Goal: Task Accomplishment & Management: Use online tool/utility

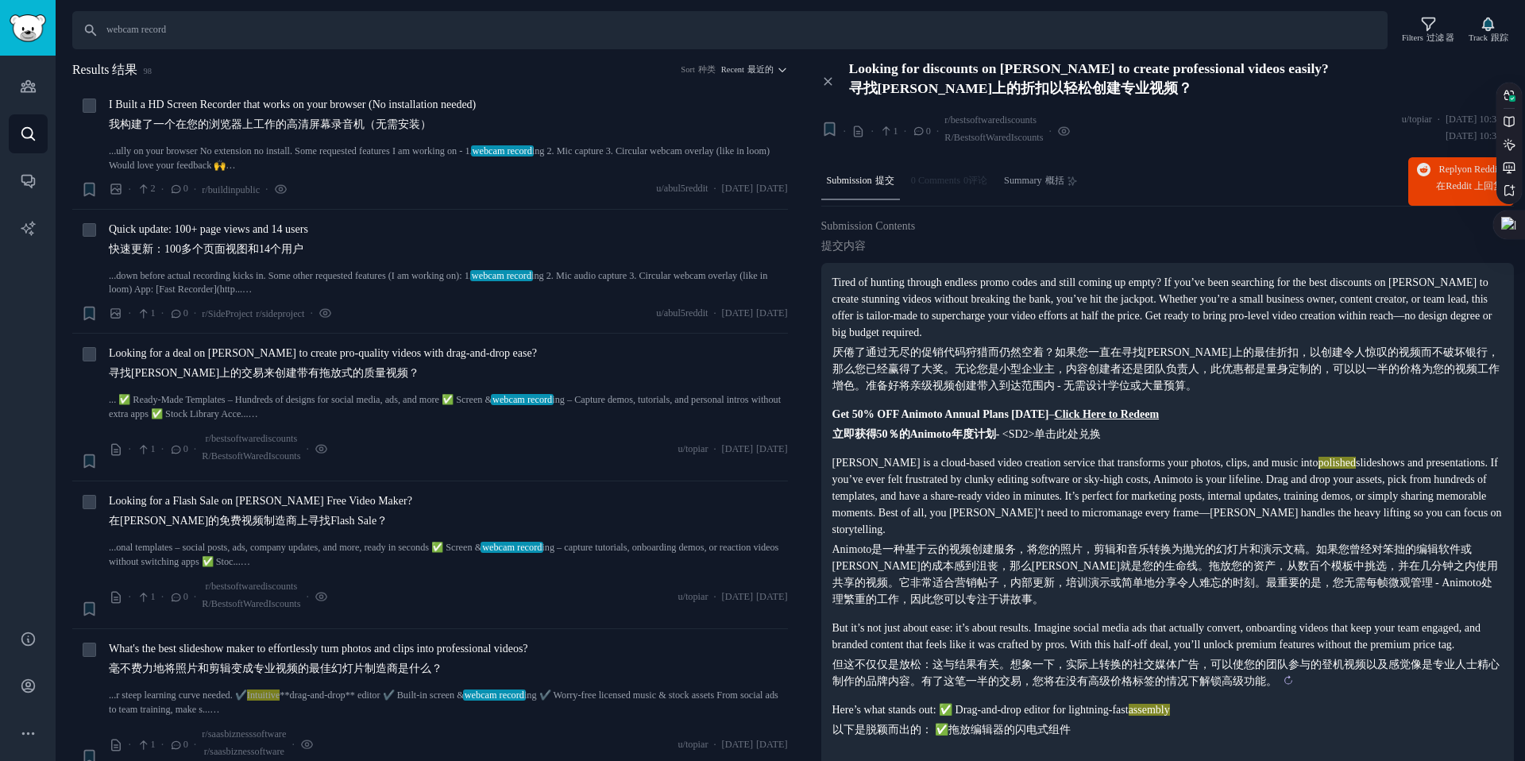
scroll to position [3241, 0]
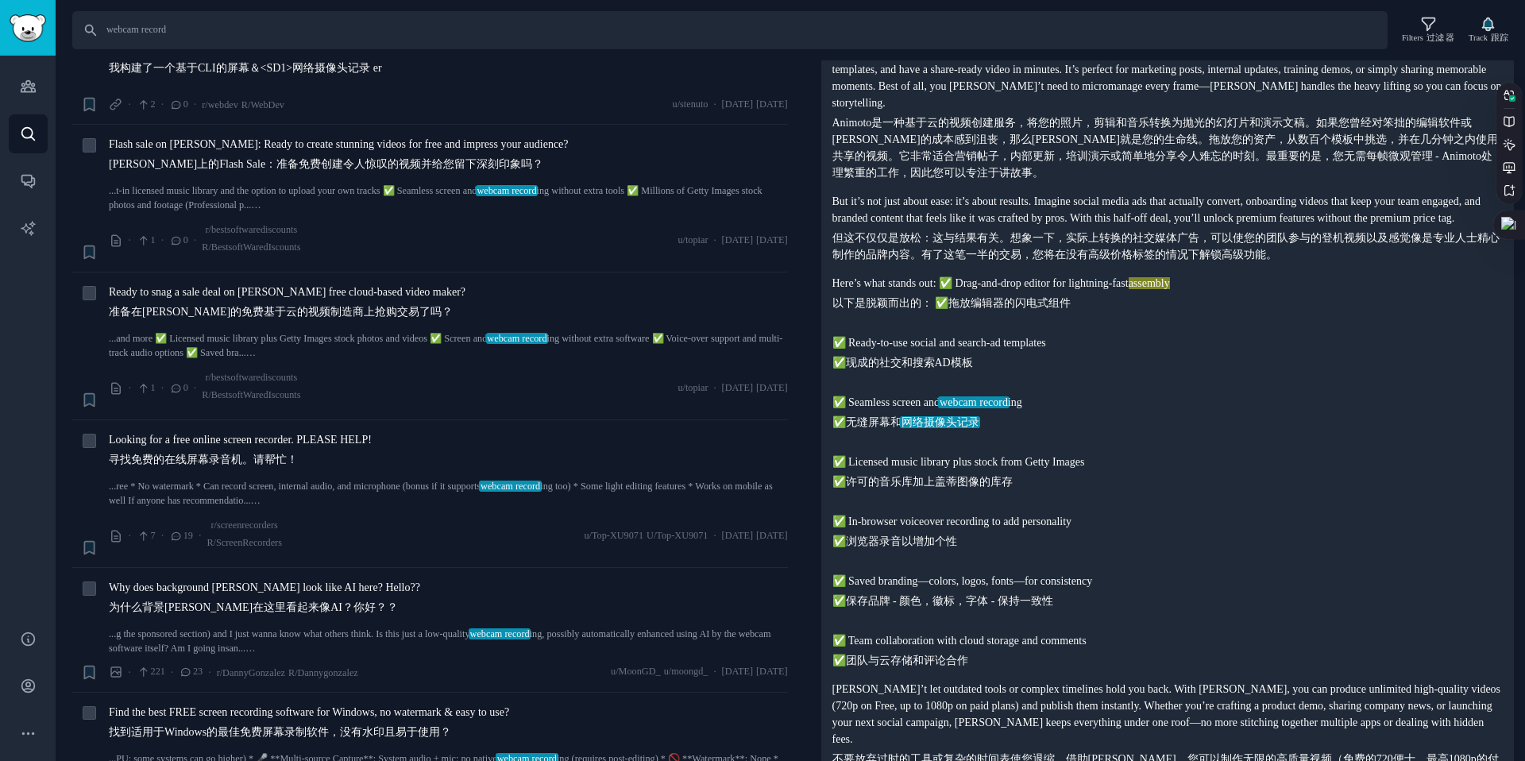
click at [1077, 357] on p "Here’s what stands out: ✅ Drag-and-drop editor for lightning-fast assembly 以下是脱…" at bounding box center [1168, 472] width 671 height 394
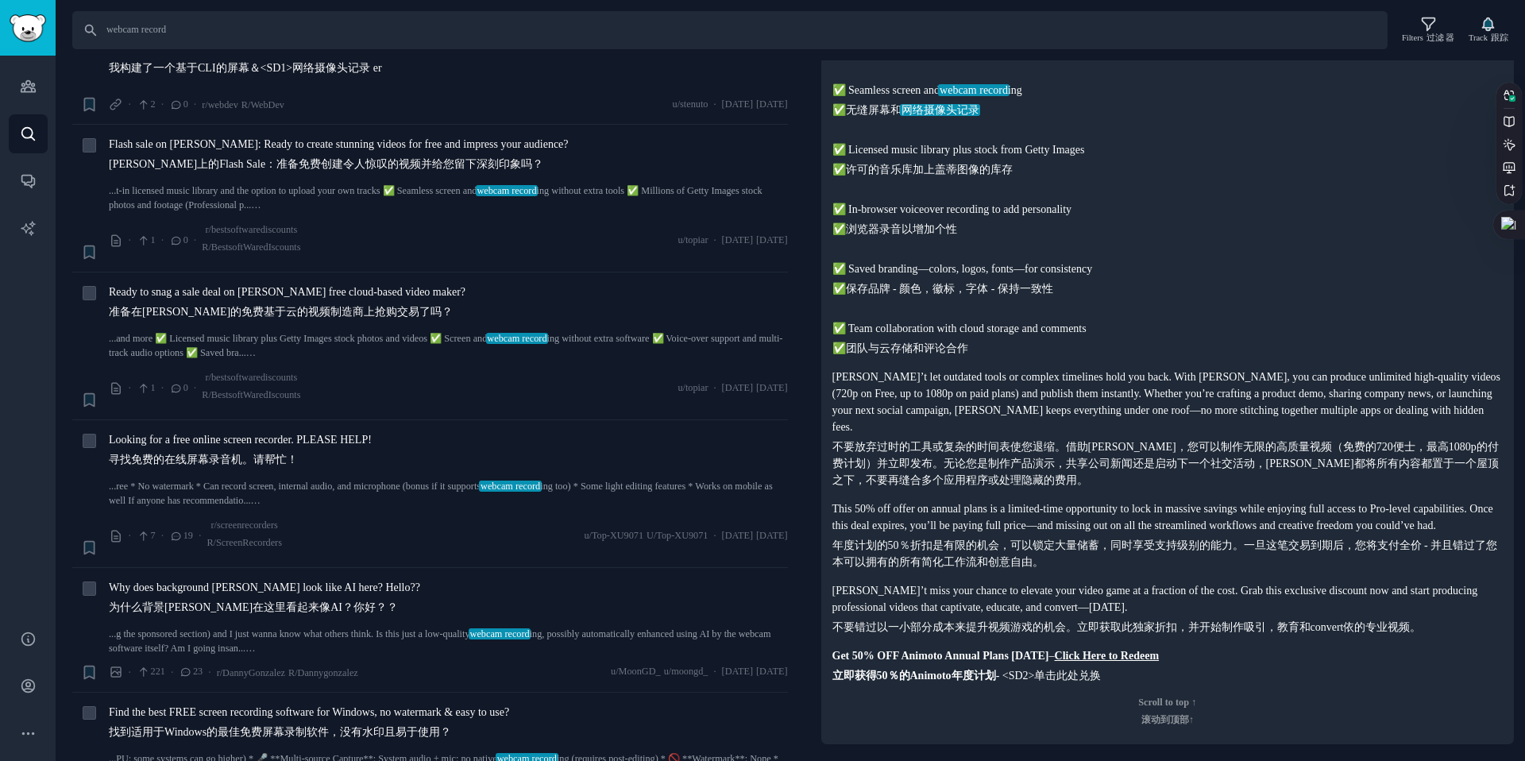
scroll to position [772, 0]
click at [1031, 259] on p "Here’s what stands out: ✅ Drag-and-drop editor for lightning-fast assembly 以下是脱…" at bounding box center [1168, 160] width 671 height 394
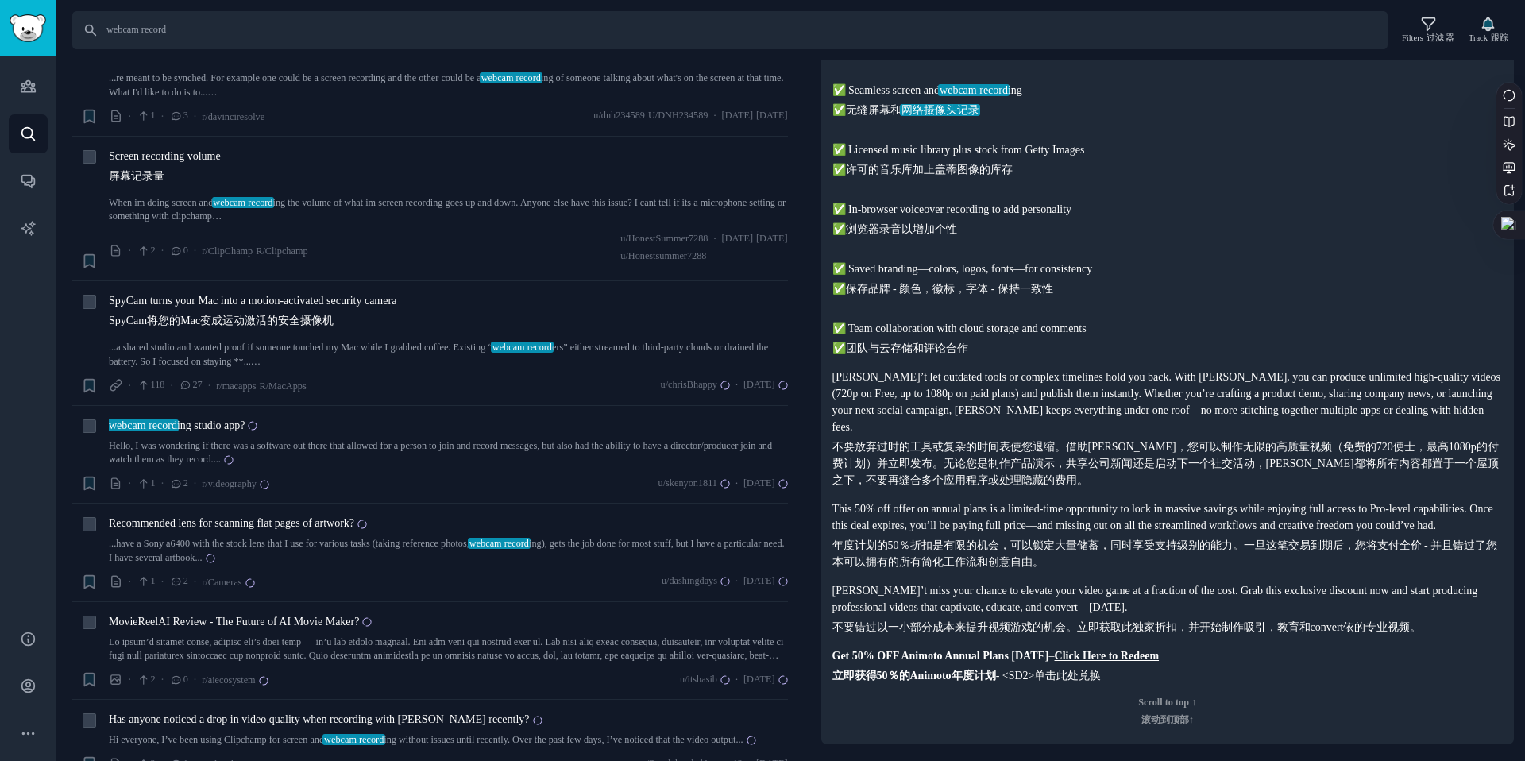
scroll to position [4490, 0]
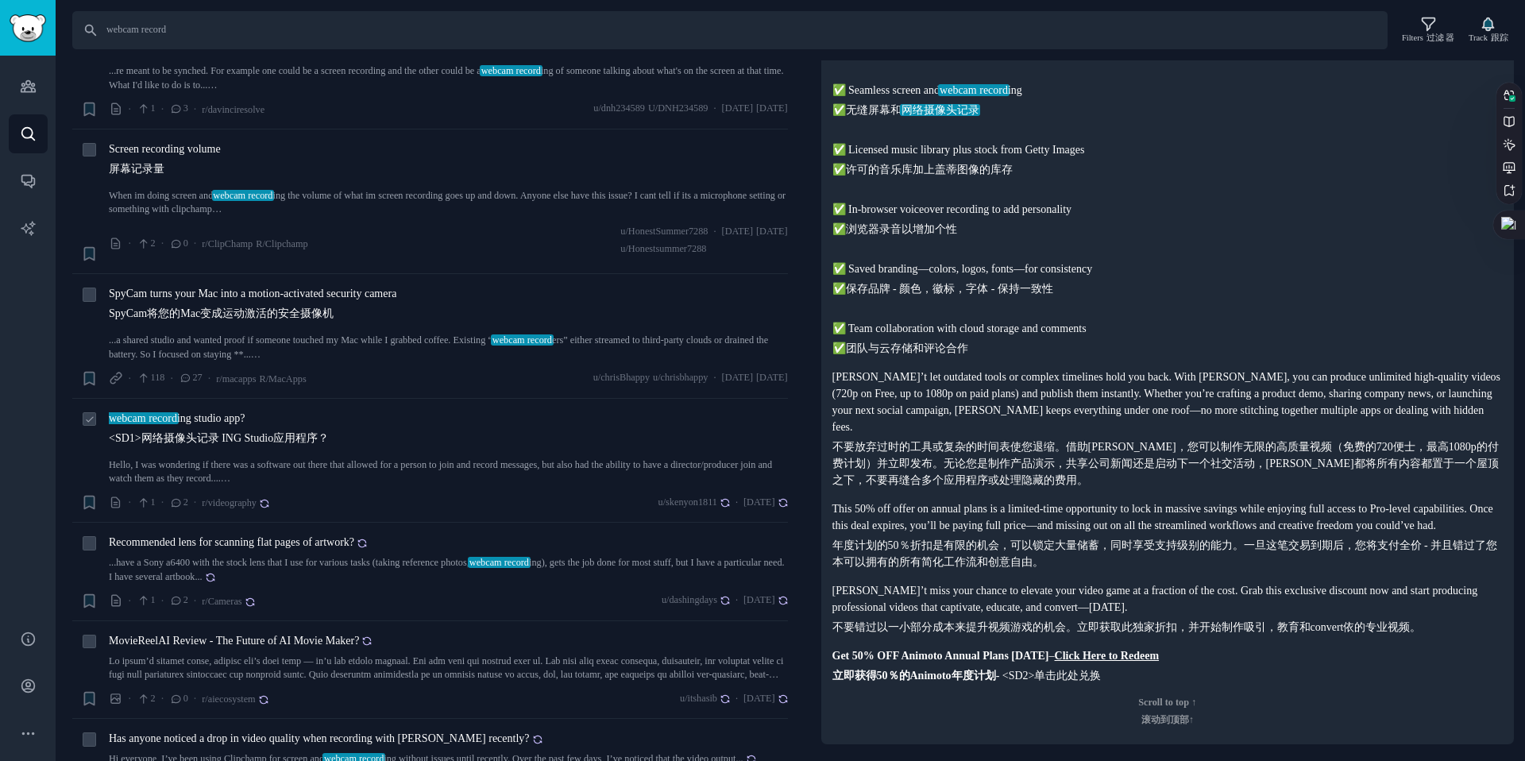
click at [199, 410] on span "webcam record ing studio app? <SD1>网络摄像头记录 ING Studio应用程序？" at bounding box center [219, 431] width 220 height 43
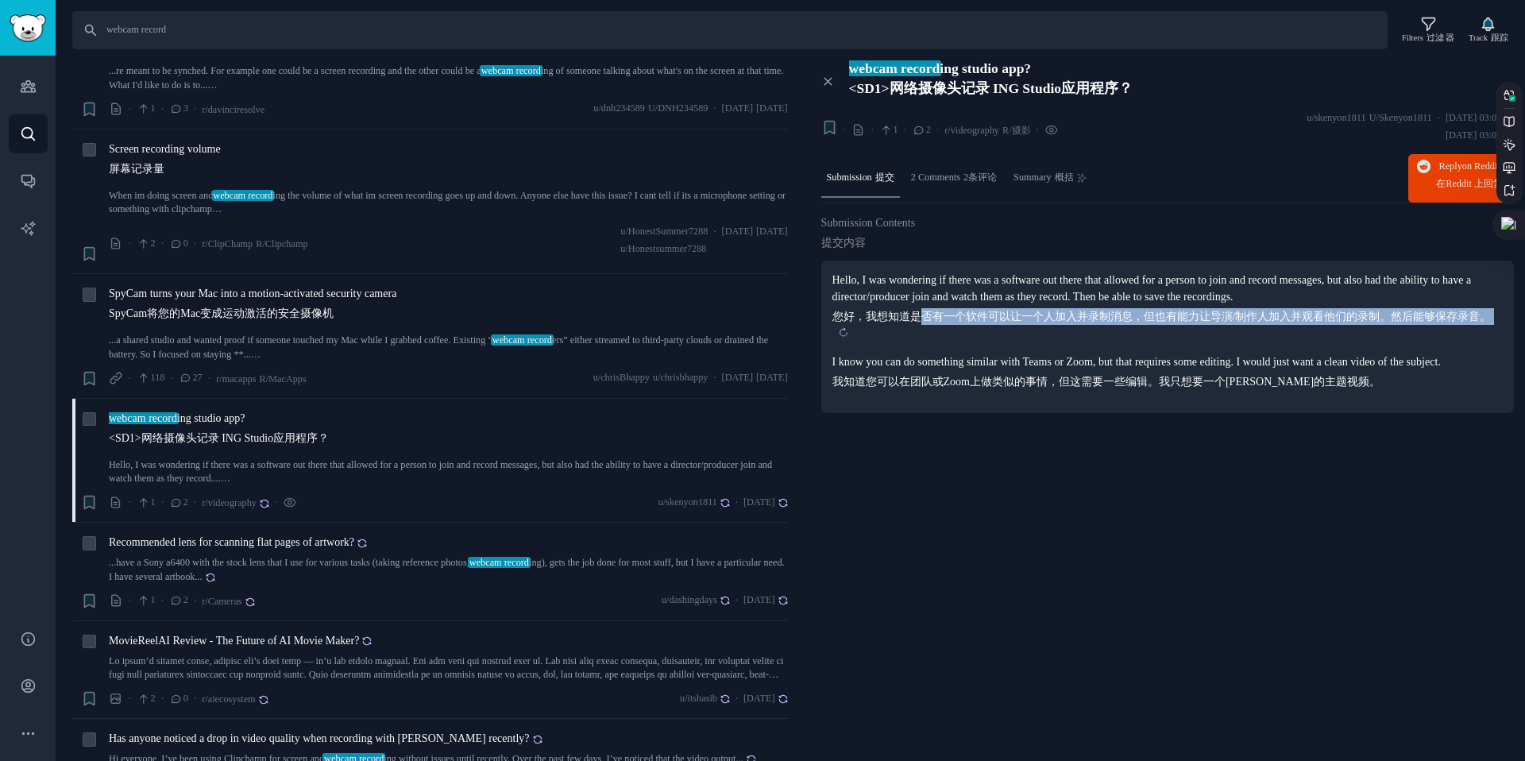
drag, startPoint x: 918, startPoint y: 316, endPoint x: 1012, endPoint y: 333, distance: 95.2
click at [1012, 333] on sider-trans-block "您好，我想知道是否有一个软件可以让一个人加入并录制消息，但也有能力让导演/制作人加入并观看他们的录制。然后能够保存录音。" at bounding box center [1168, 324] width 671 height 33
copy div "否有一个软件可以让一个人加入并录制消息，但也有能力让导演/制作人加入并观看他们的录制。然后能够保存录音。"
drag, startPoint x: 1048, startPoint y: 321, endPoint x: 1198, endPoint y: 322, distance: 150.2
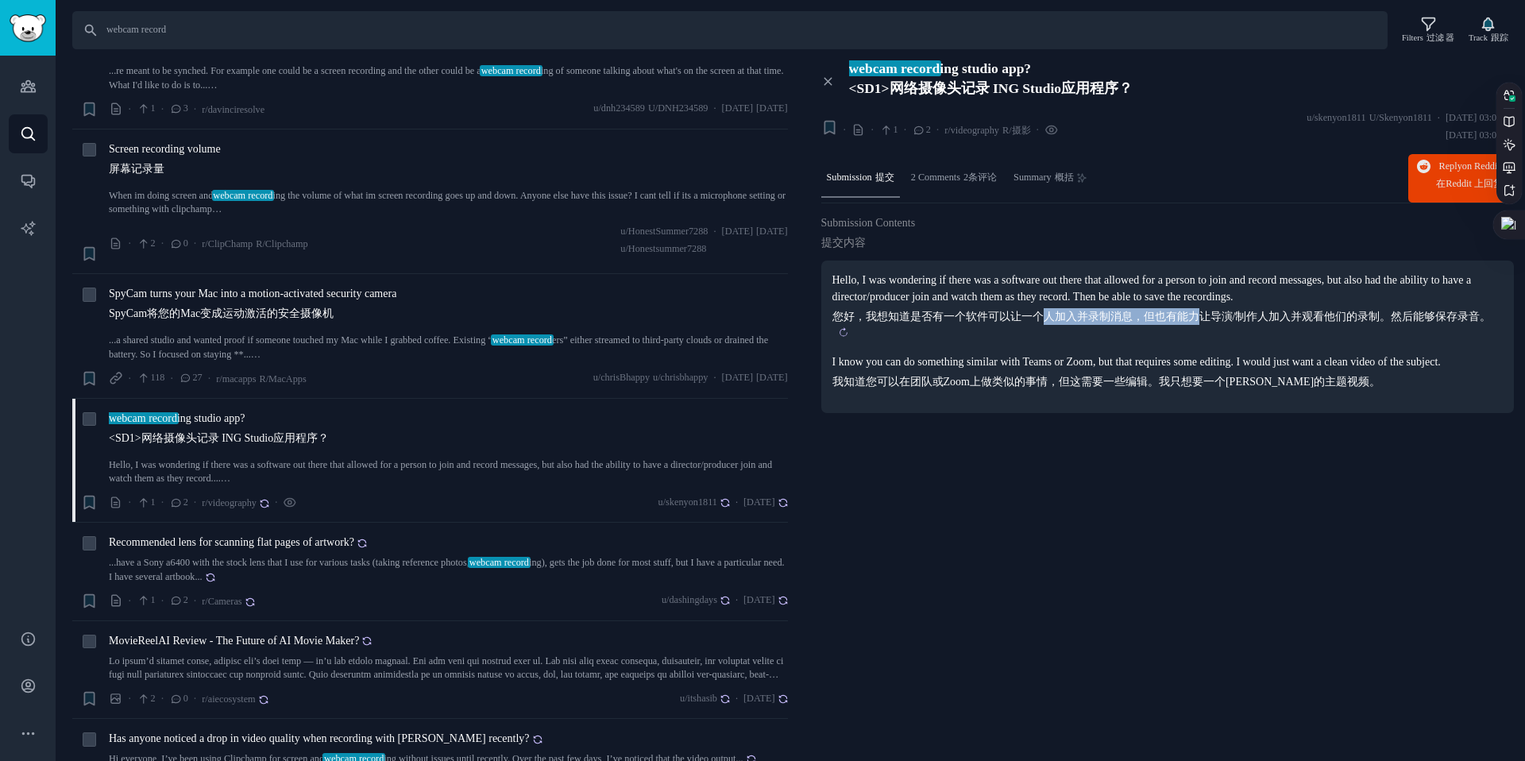
click at [1198, 322] on sider-trans-text "您好，我想知道是否有一个软件可以让一个人加入并录制消息，但也有能力让导演/制作人加入并观看他们的录制。然后能够保存录音。" at bounding box center [1162, 317] width 659 height 12
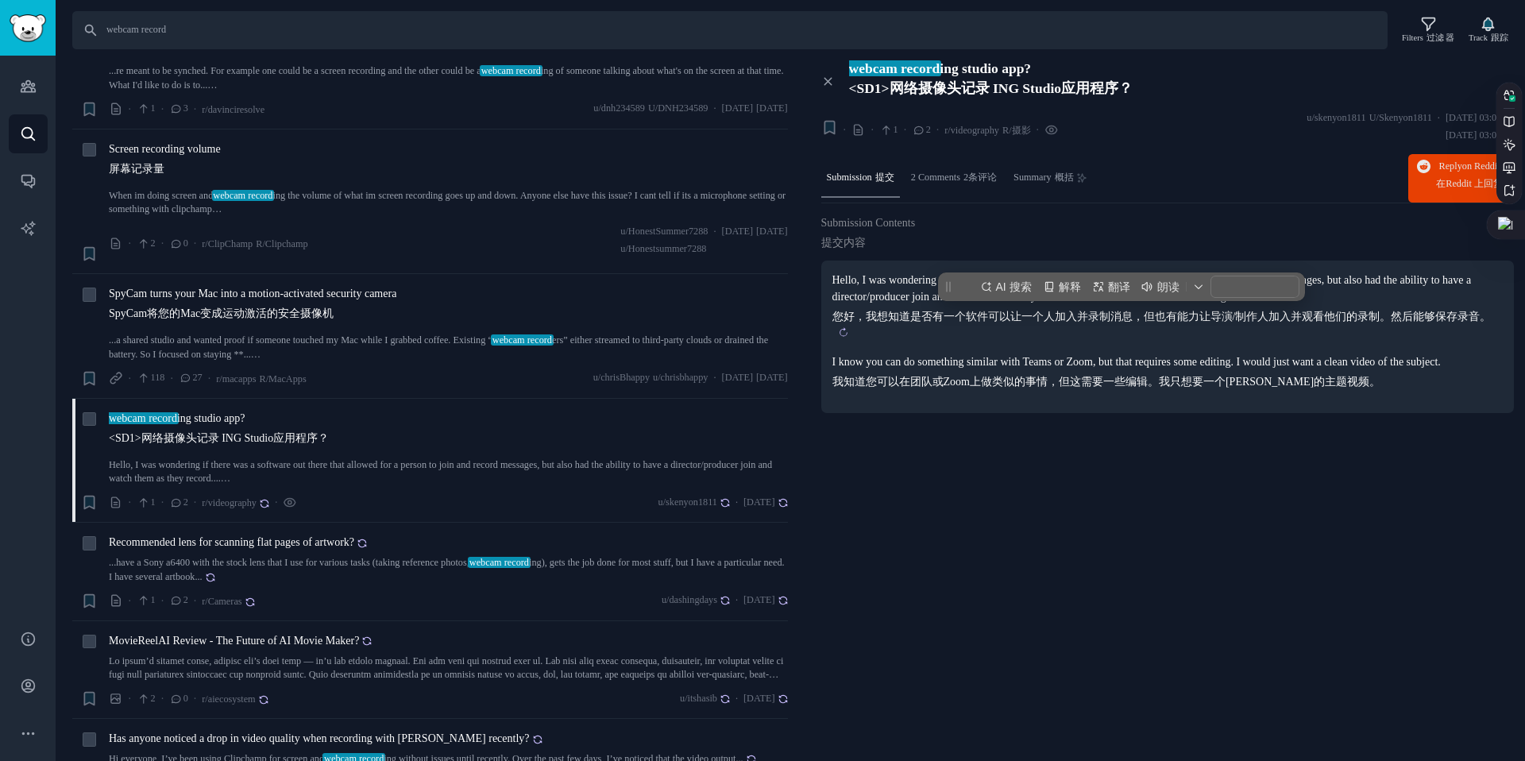
click at [1200, 321] on sider-trans-text "您好，我想知道是否有一个软件可以让一个人加入并录制消息，但也有能力让导演/制作人加入并观看他们的录制。然后能够保存录音。" at bounding box center [1162, 317] width 659 height 12
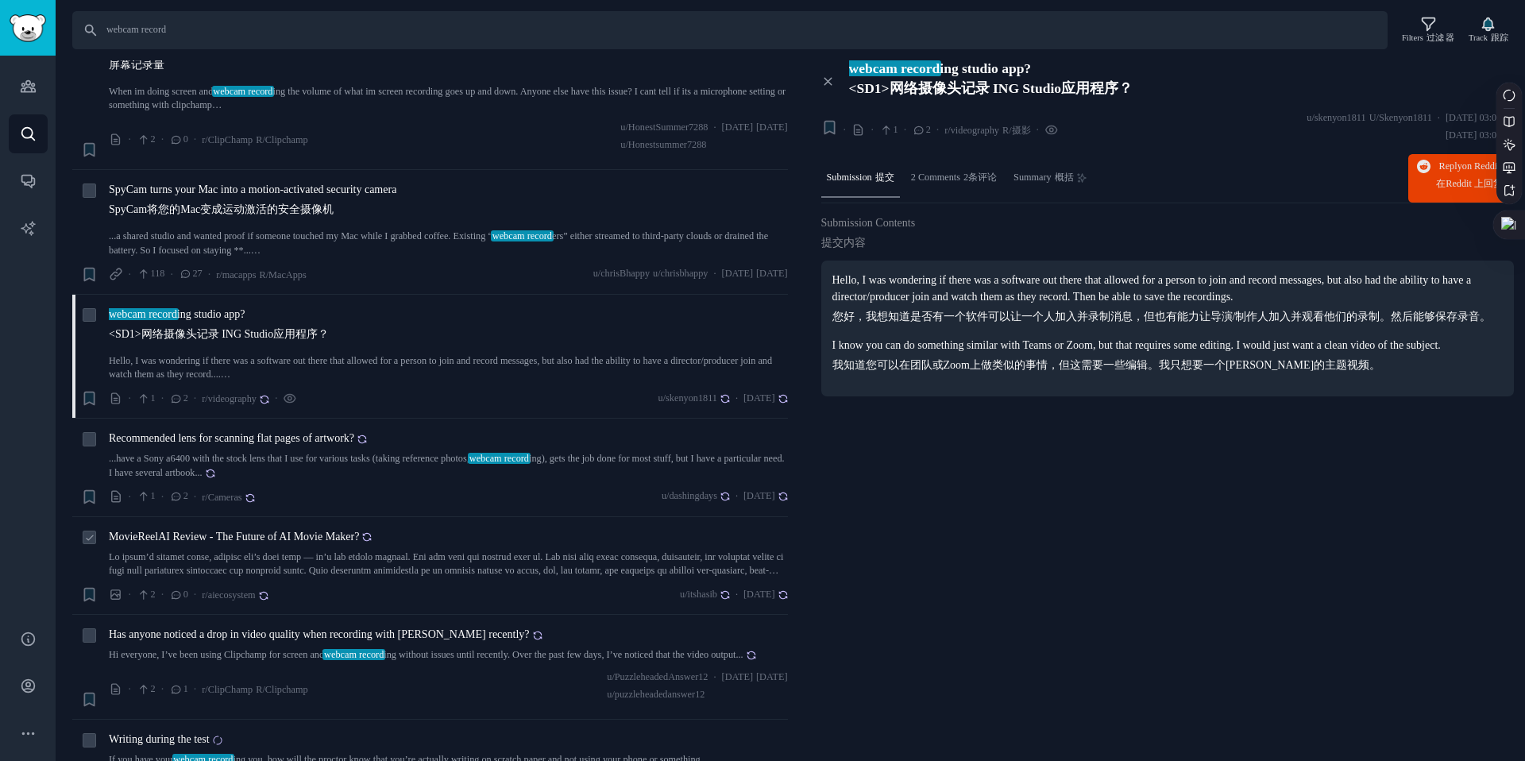
scroll to position [4624, 0]
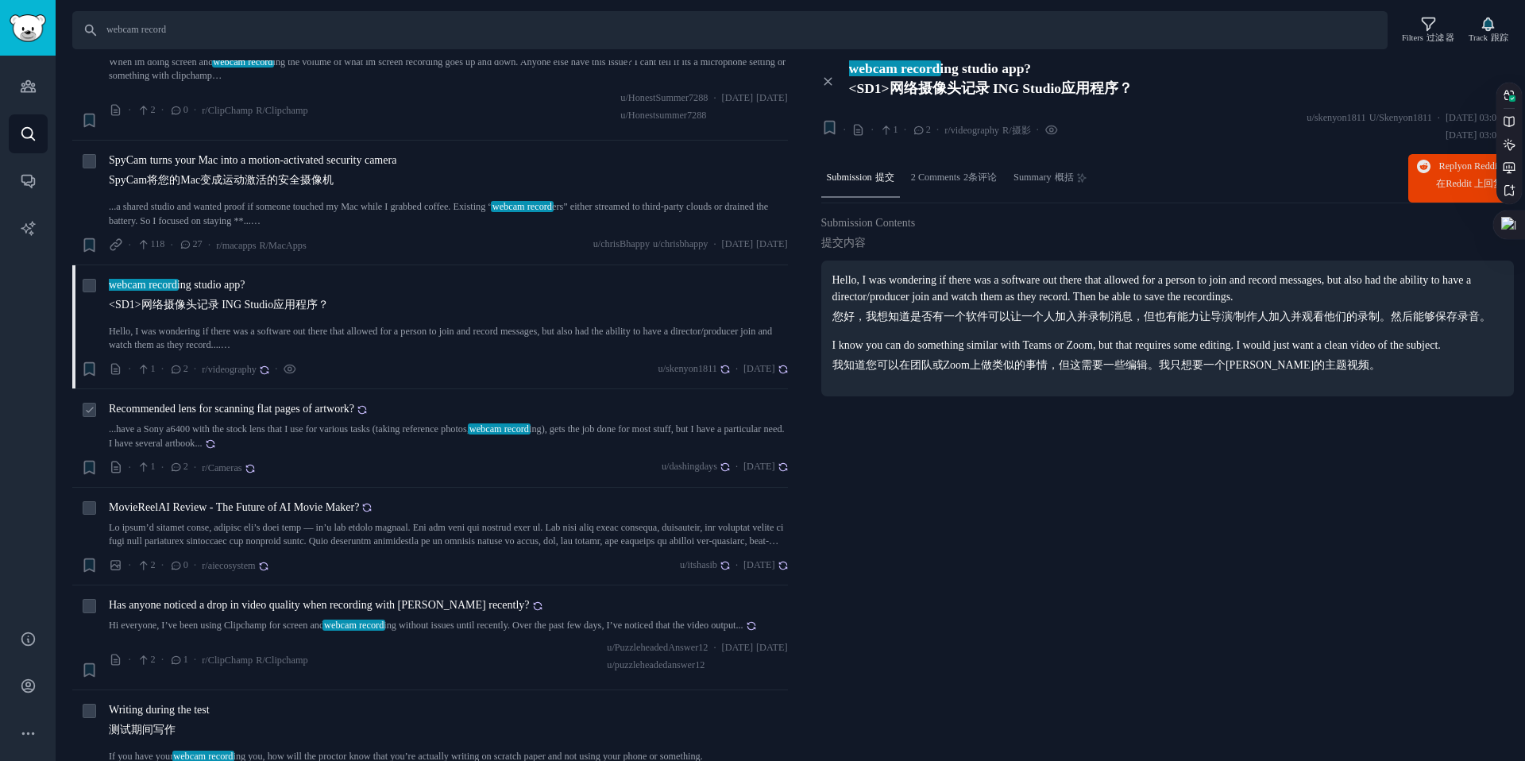
click at [367, 405] on icon at bounding box center [363, 410] width 10 height 10
click at [269, 365] on icon at bounding box center [265, 370] width 10 height 10
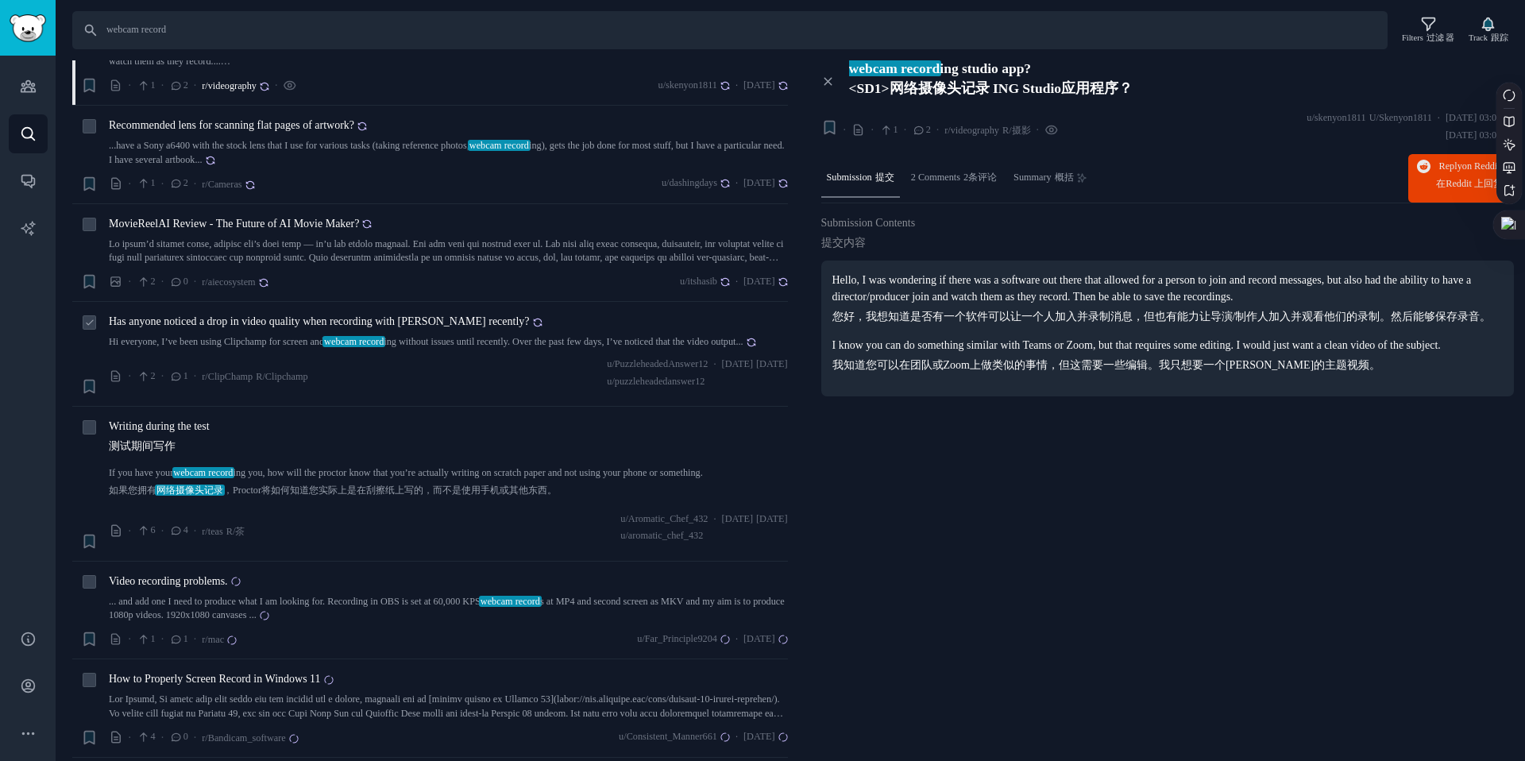
scroll to position [4903, 0]
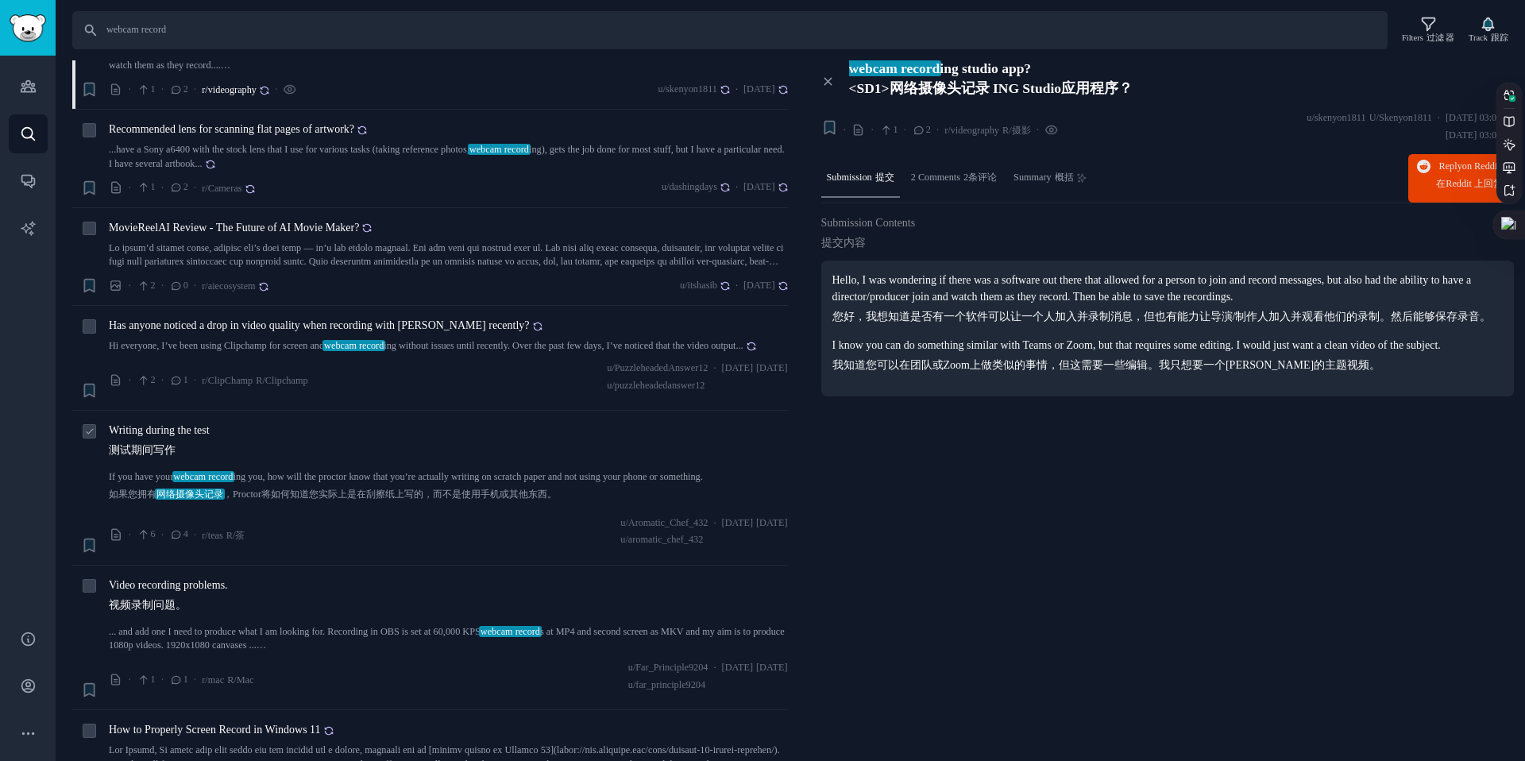
click at [157, 422] on span "Writing during the test 测试期间写作" at bounding box center [159, 443] width 101 height 43
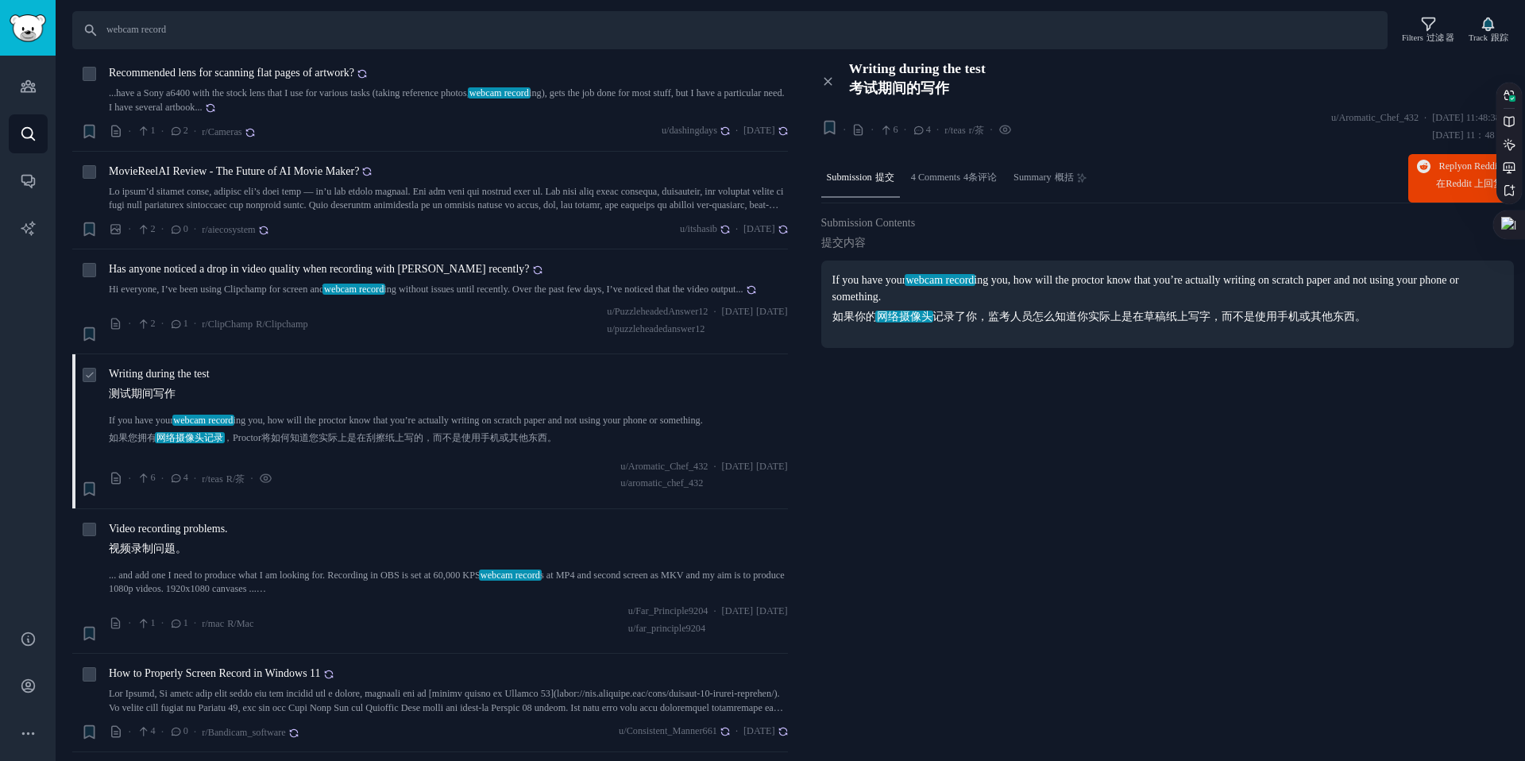
scroll to position [4970, 0]
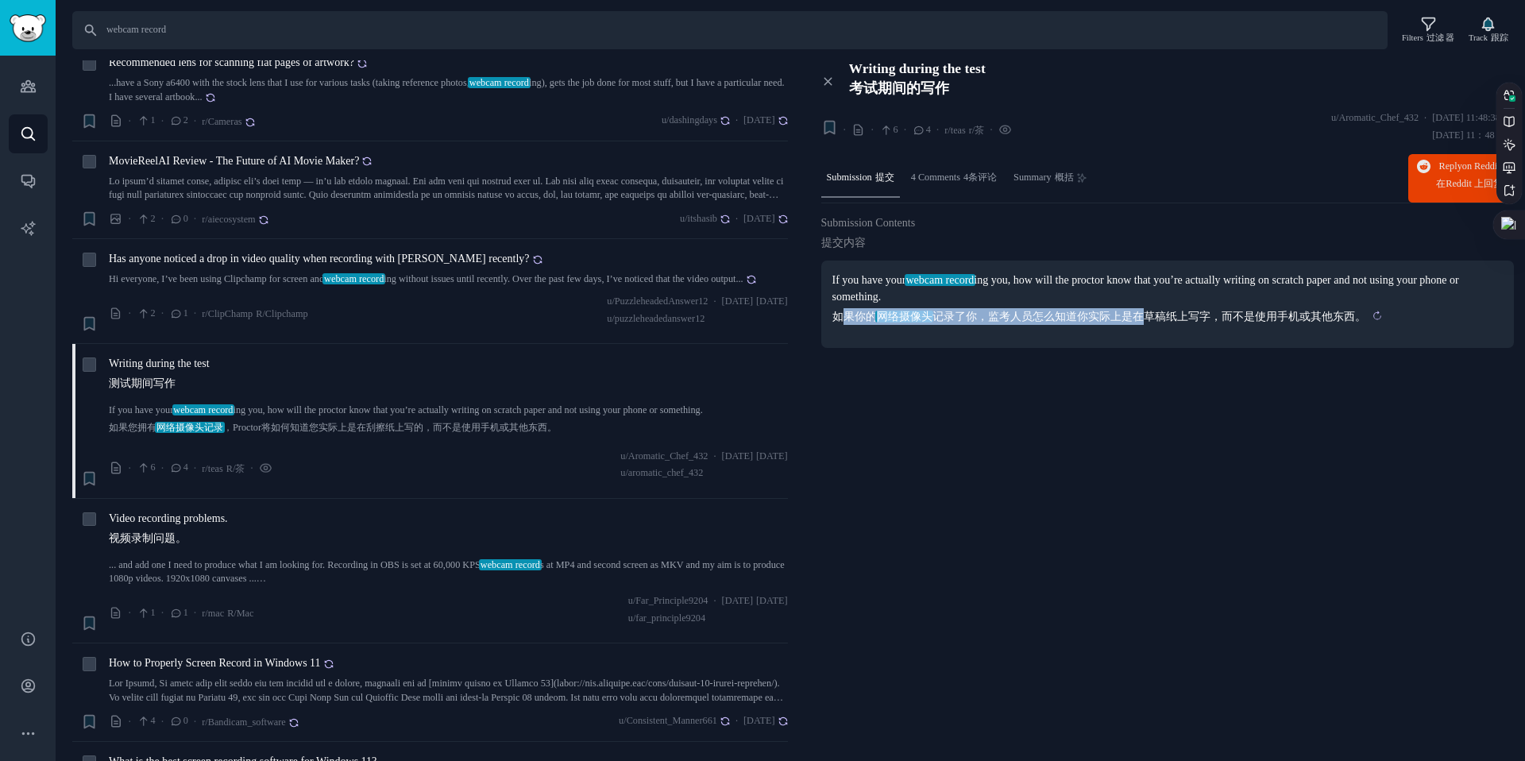
drag, startPoint x: 842, startPoint y: 317, endPoint x: 1138, endPoint y: 311, distance: 296.4
click at [1138, 311] on sider-trans-text "如果你的 网络摄像头 记录了你，监考人员怎么知道你实际上是在草稿纸上写字，而不是使用手机或其他东西。" at bounding box center [1100, 317] width 534 height 12
copy sider-trans-text "果你的 网络摄像头 记录了你，监考人员怎么知道你实际上是在"
click at [190, 510] on span "Video recording problems. 视频录制问题。" at bounding box center [168, 531] width 119 height 43
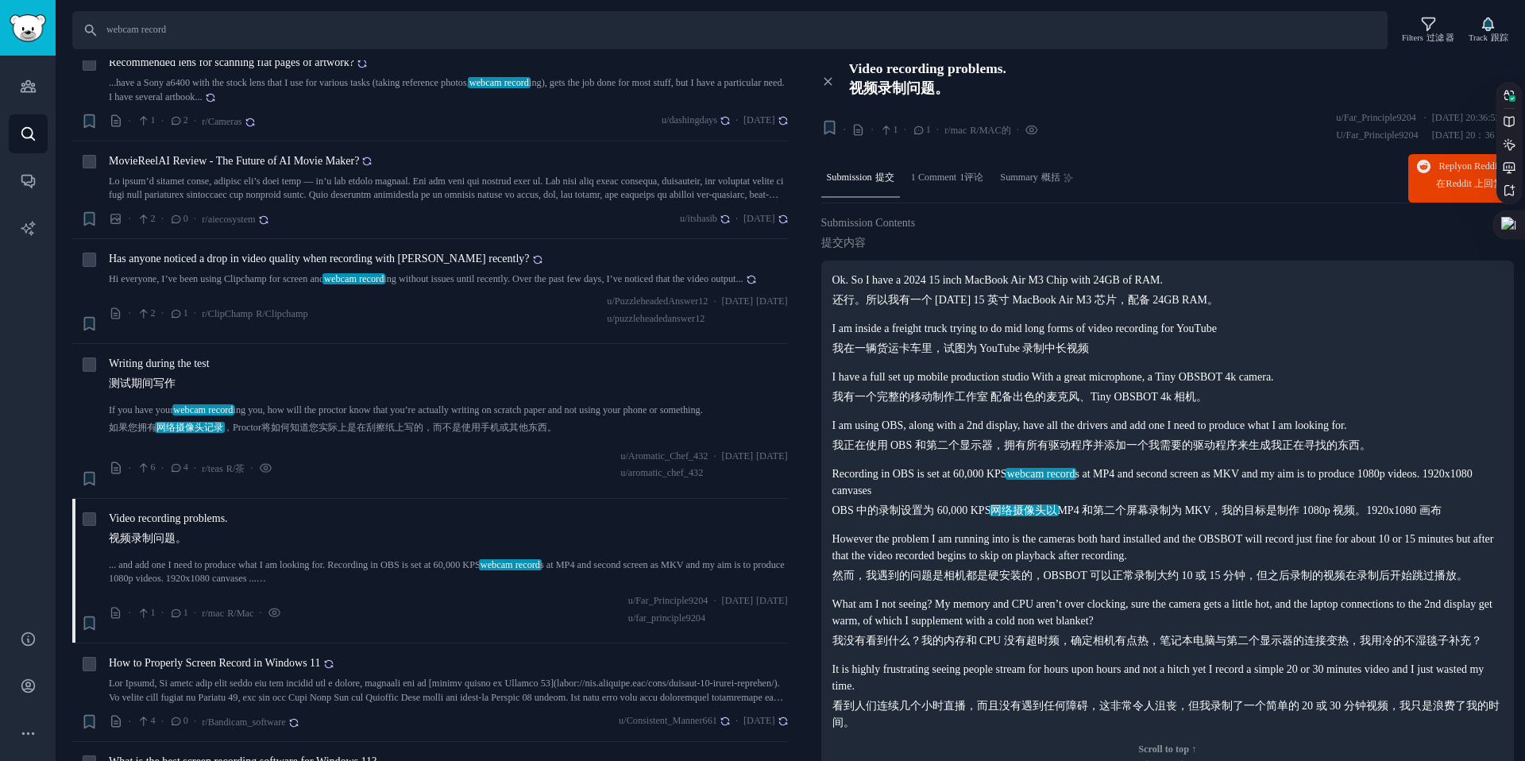
click at [945, 333] on p "I am inside a freight truck trying to do mid long forms of video recording for …" at bounding box center [1168, 338] width 671 height 37
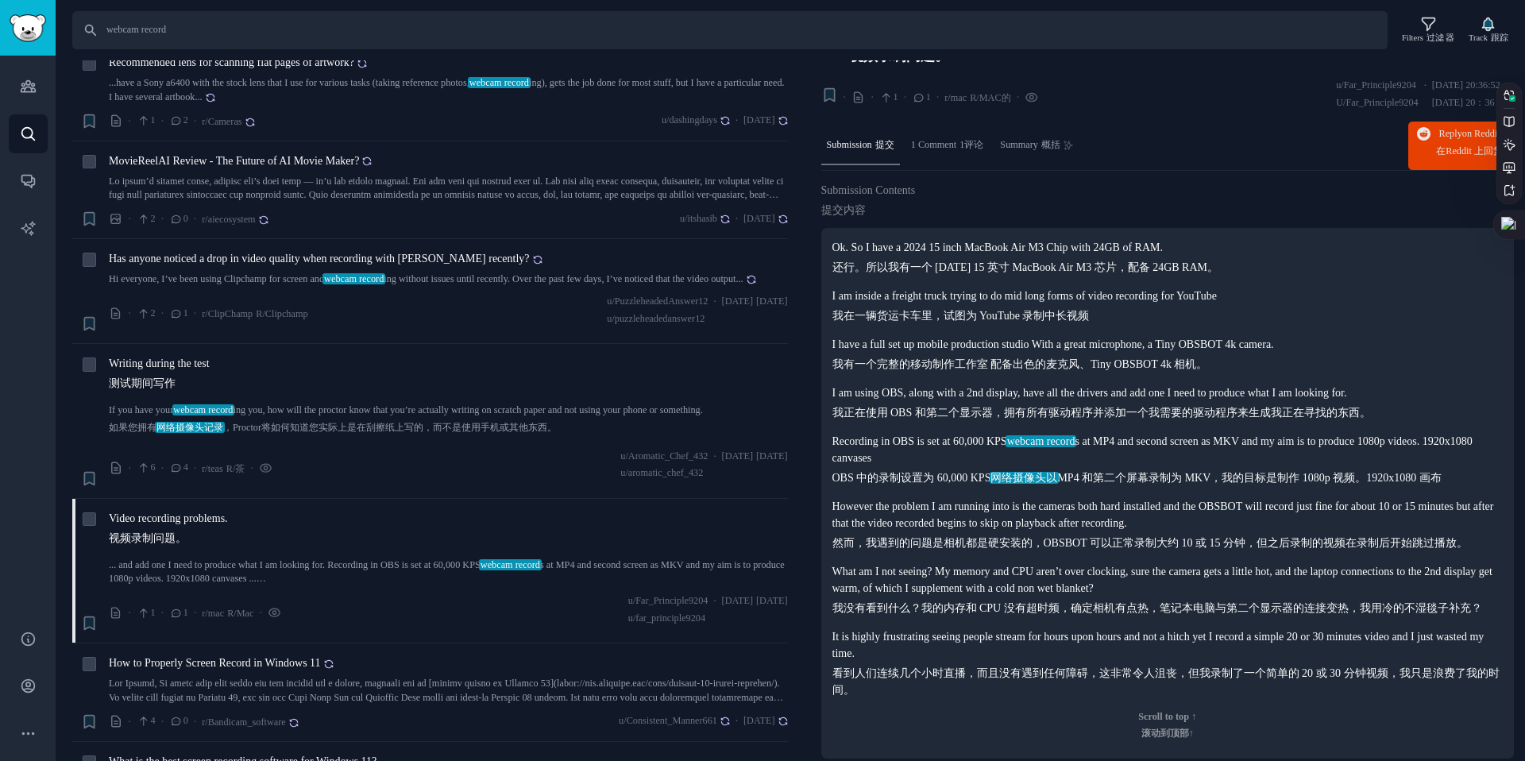
scroll to position [46, 0]
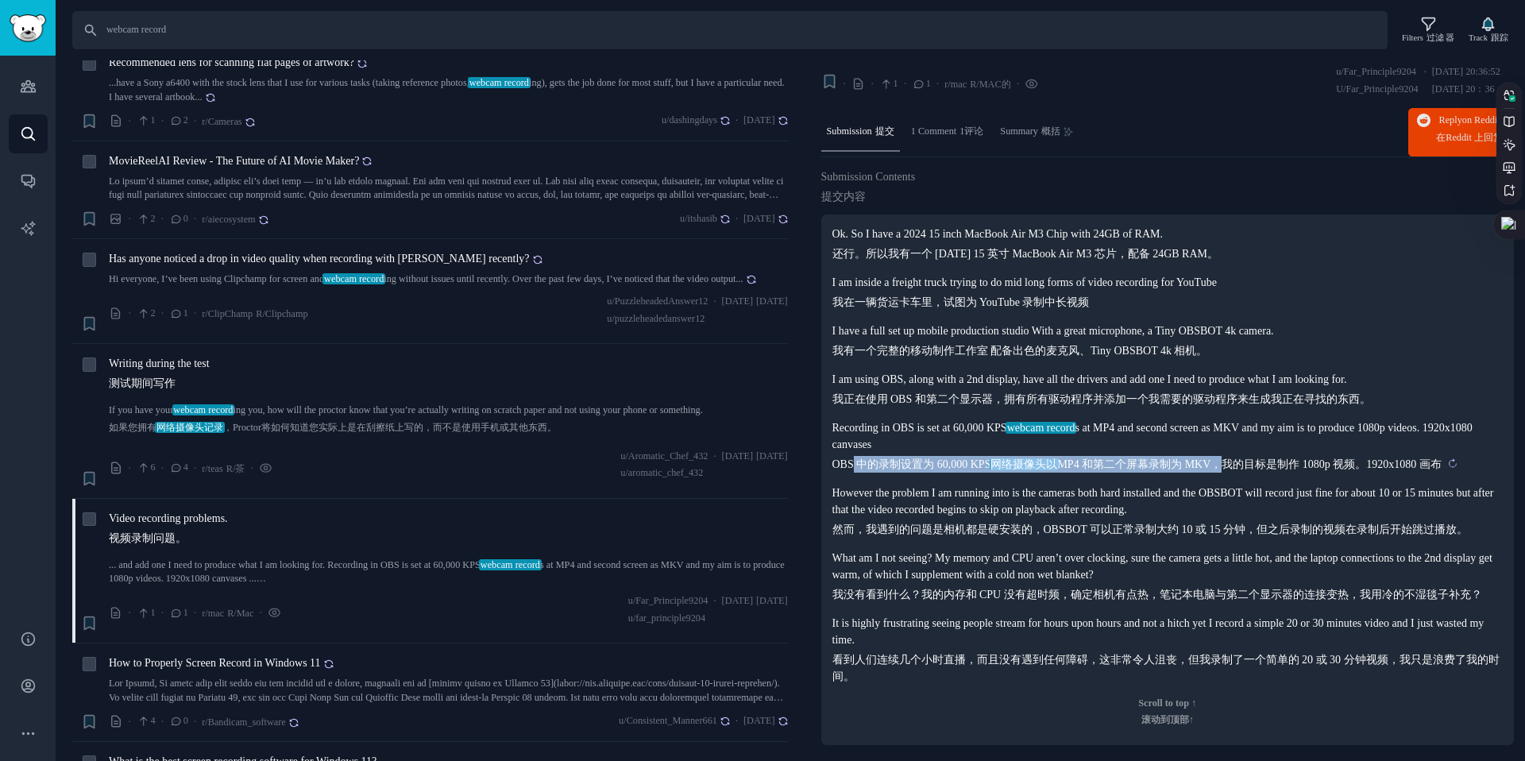
drag, startPoint x: 852, startPoint y: 467, endPoint x: 1238, endPoint y: 459, distance: 385.4
click at [1238, 459] on sider-trans-text "OBS 中的录制设置为 60,000 KPS 网络摄像头以 MP4 和第二个屏幕录制为 MKV，我的目标是制作 1080p 视频。1920x1080 画布" at bounding box center [1137, 464] width 609 height 12
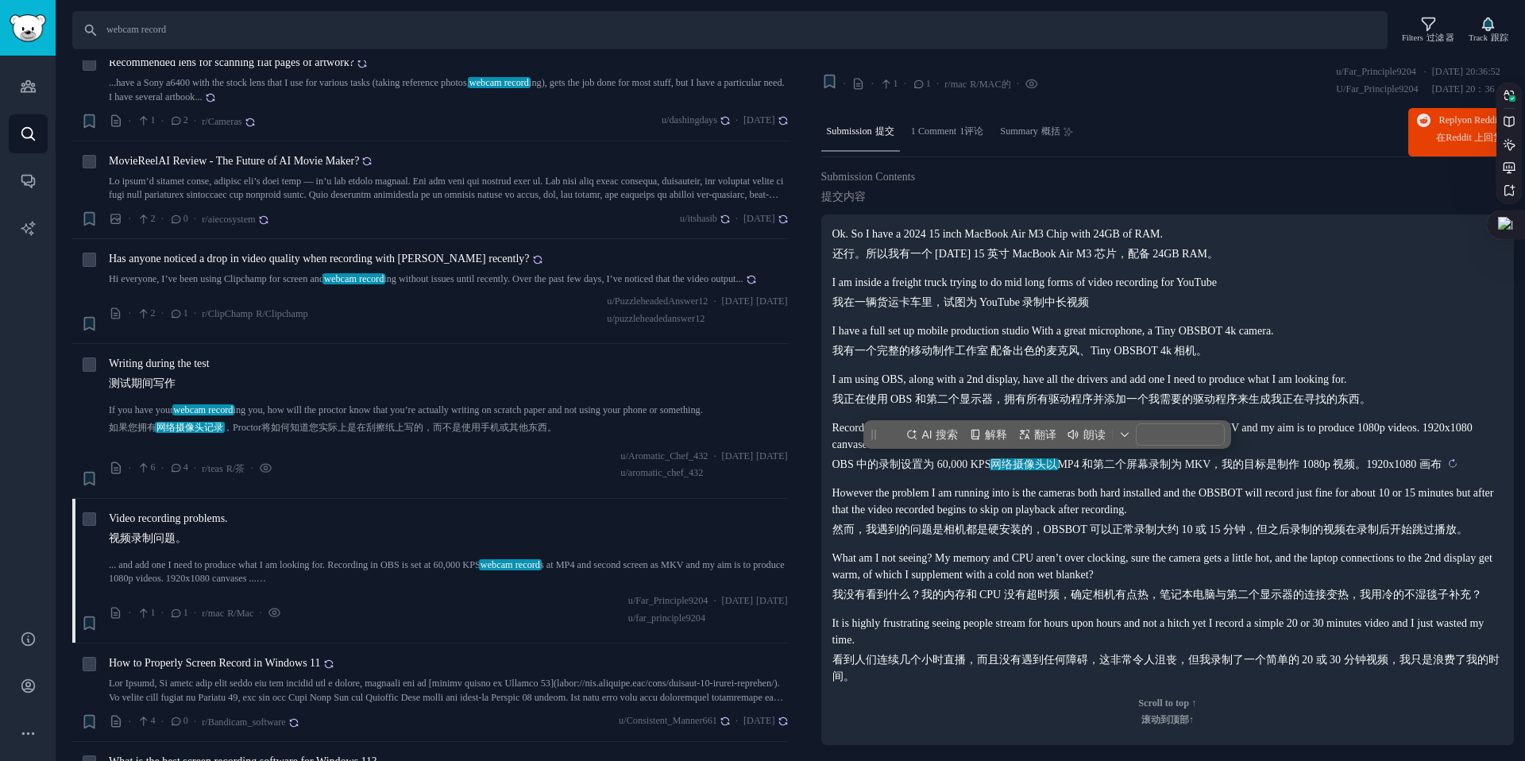
click at [1238, 458] on sider-trans-text "OBS 中的录制设置为 60,000 KPS 网络摄像头以 MP4 和第二个屏幕录制为 MKV，我的目标是制作 1080p 视频。1920x1080 画布" at bounding box center [1137, 464] width 609 height 12
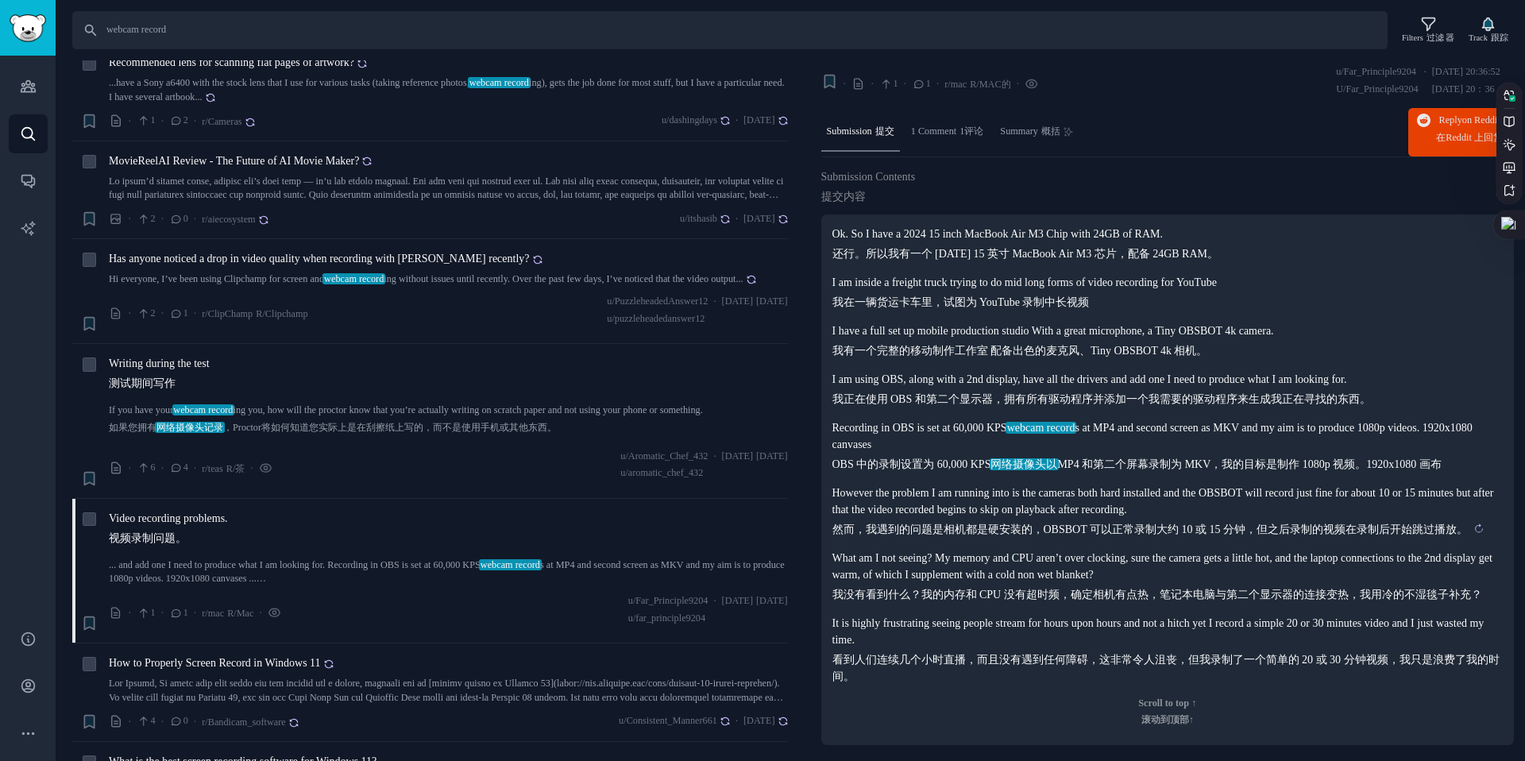
click at [1042, 532] on sider-trans-text "然而，我遇到的问题是相机都是硬安装的，OBSBOT 可以正常录制大约 10 或 15 分钟，但之后录制的视频在录制后开始跳过播放。" at bounding box center [1151, 530] width 636 height 12
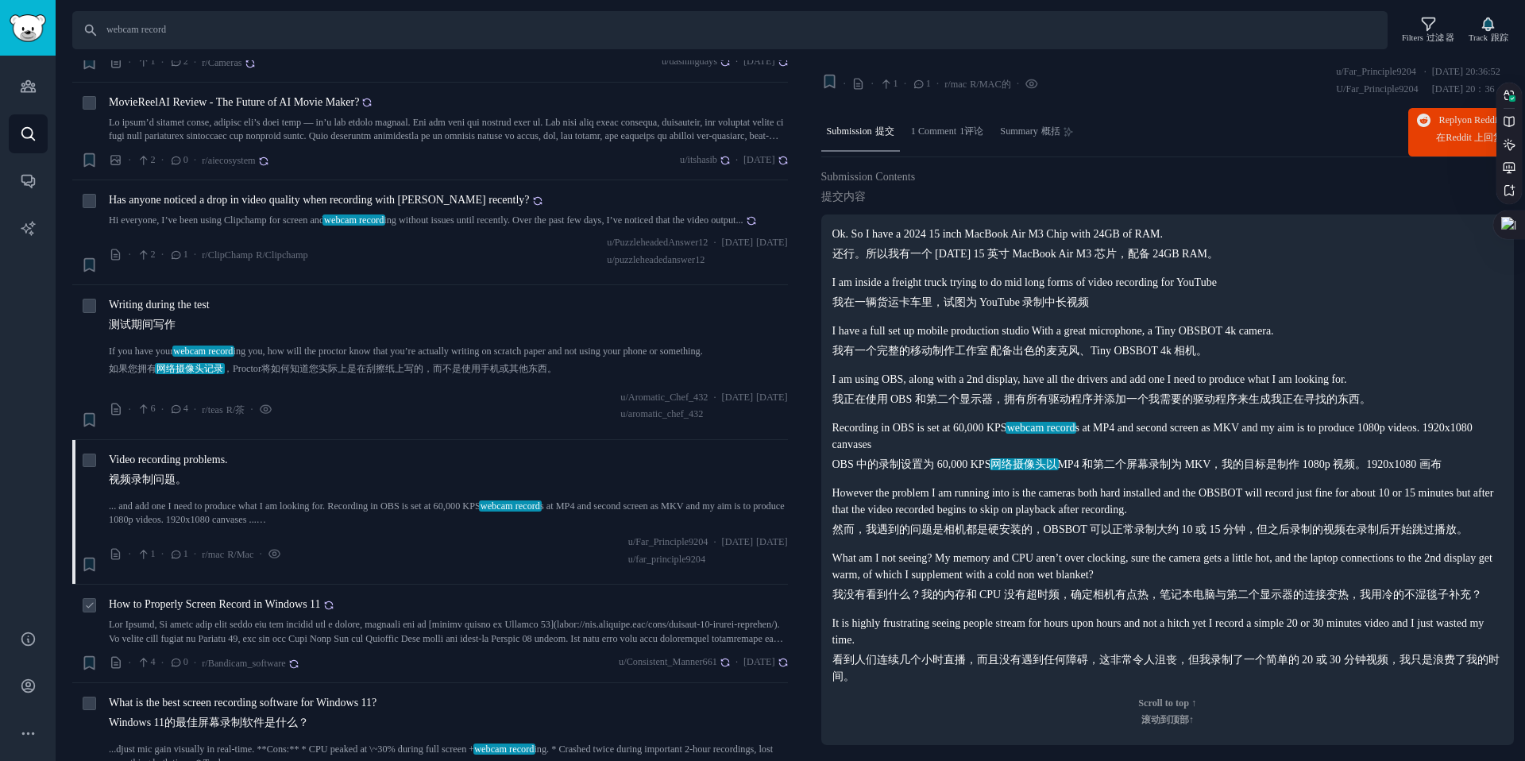
scroll to position [5037, 0]
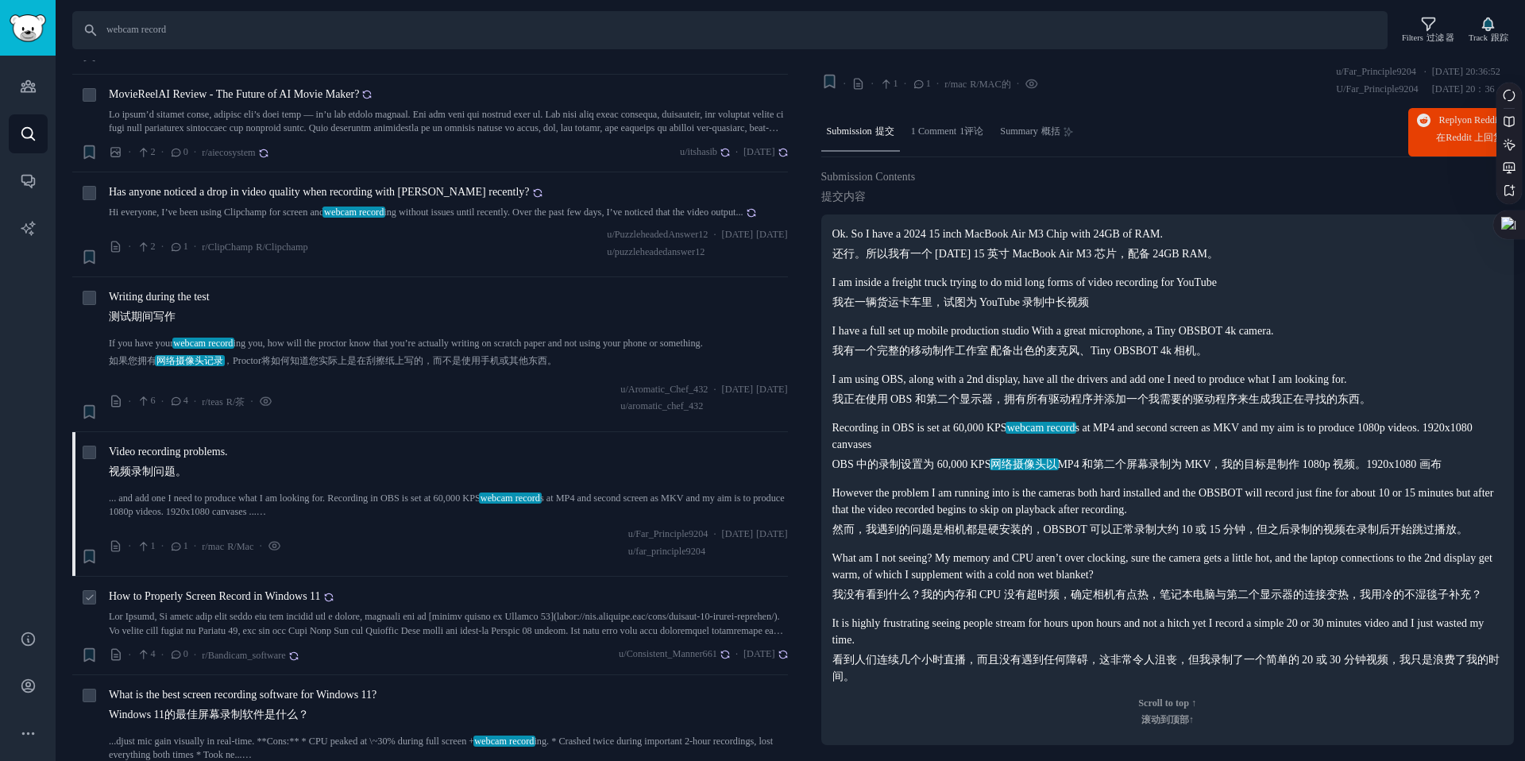
click at [273, 590] on div "How to Properly Screen Record in Windows 11 crucial" at bounding box center [448, 613] width 679 height 50
click at [277, 588] on span "How to Properly Screen Record in Windows 11" at bounding box center [221, 596] width 225 height 17
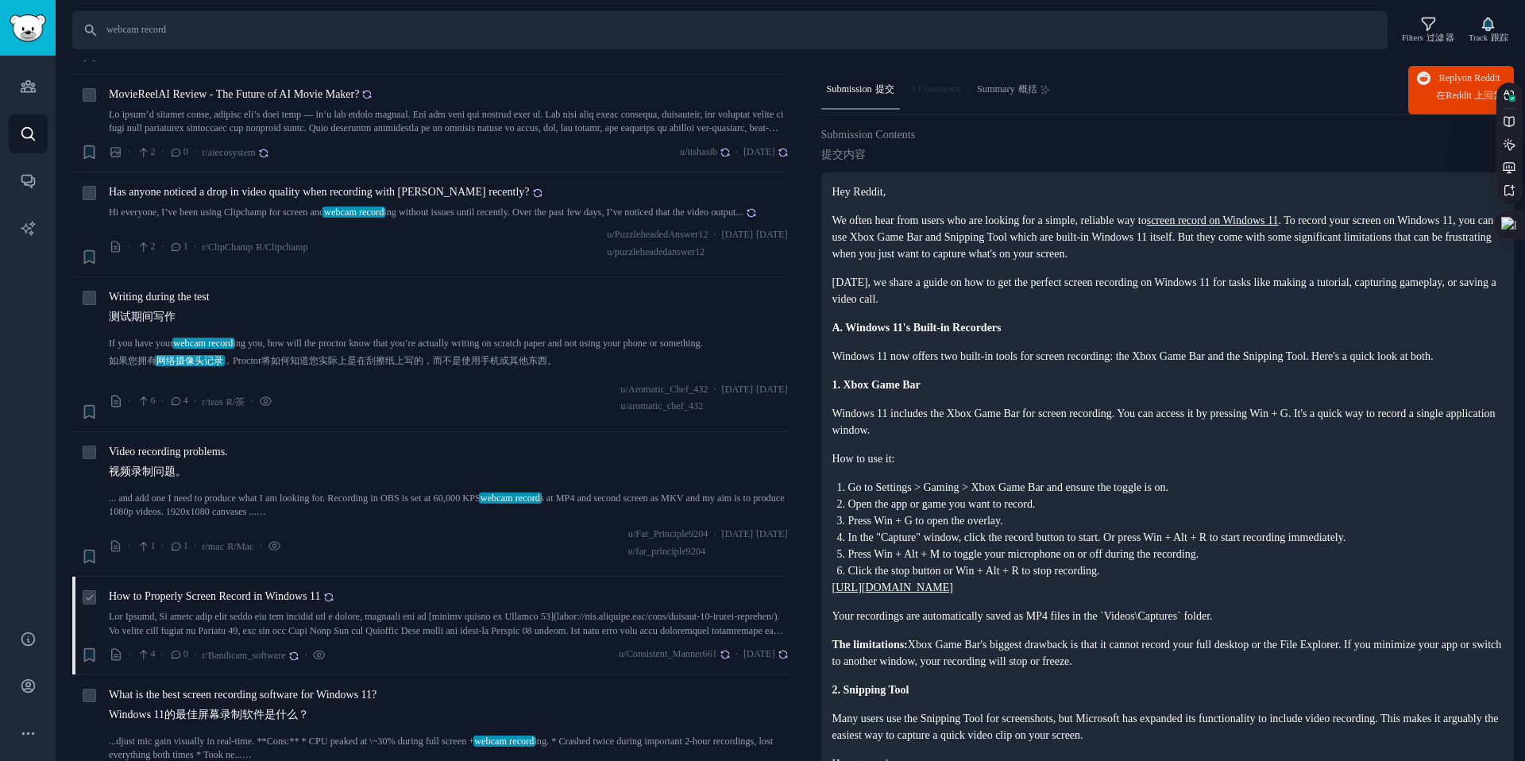
scroll to position [20, 0]
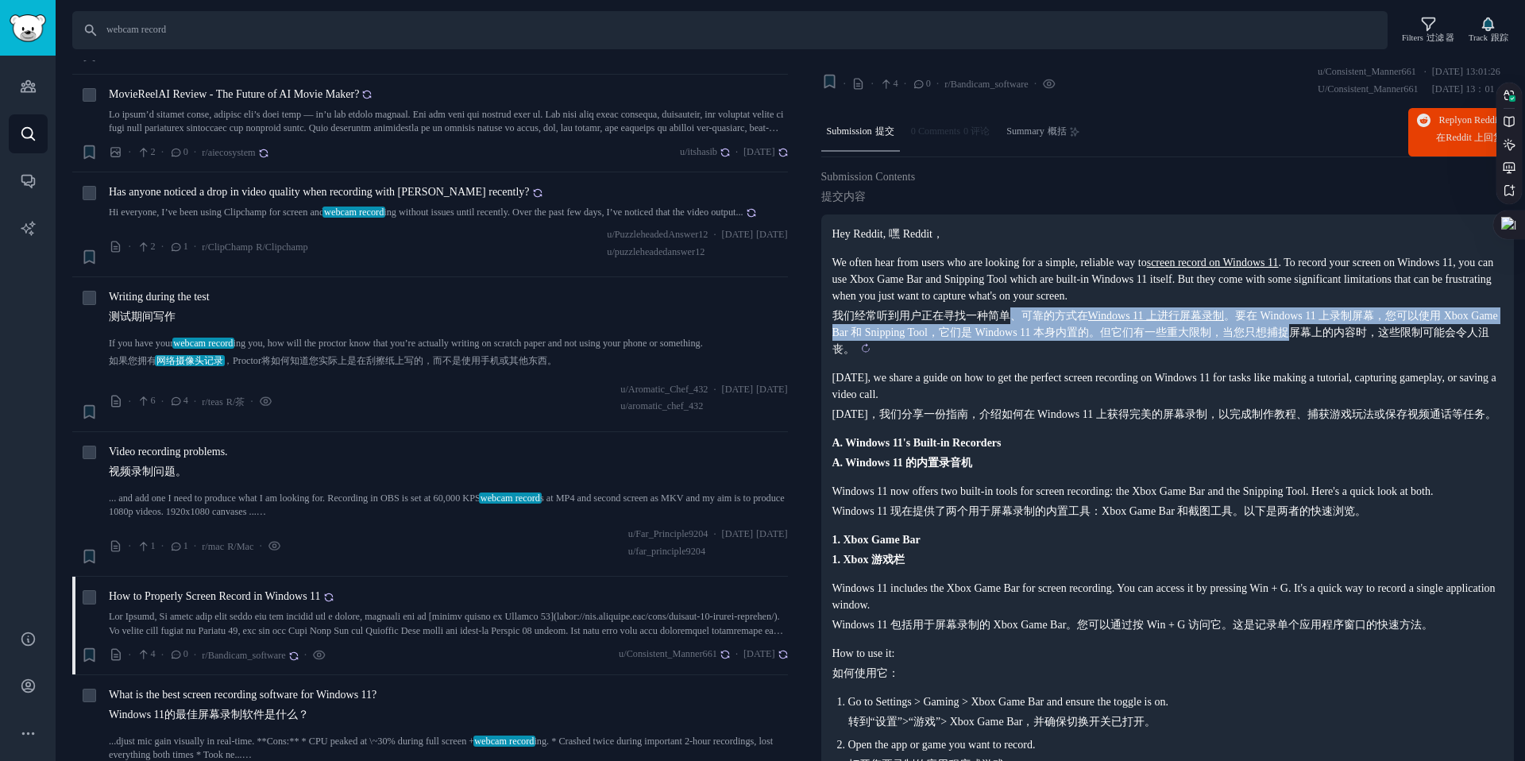
drag, startPoint x: 1014, startPoint y: 310, endPoint x: 1340, endPoint y: 324, distance: 326.8
click at [1340, 324] on sider-trans-text "我们经常听到用户正在寻找一种简单、可靠的方式在 Windows 11 上进行屏幕录制 。要在 Windows 11 上录制屏幕，您可以使用 Xbox Game…" at bounding box center [1166, 332] width 666 height 45
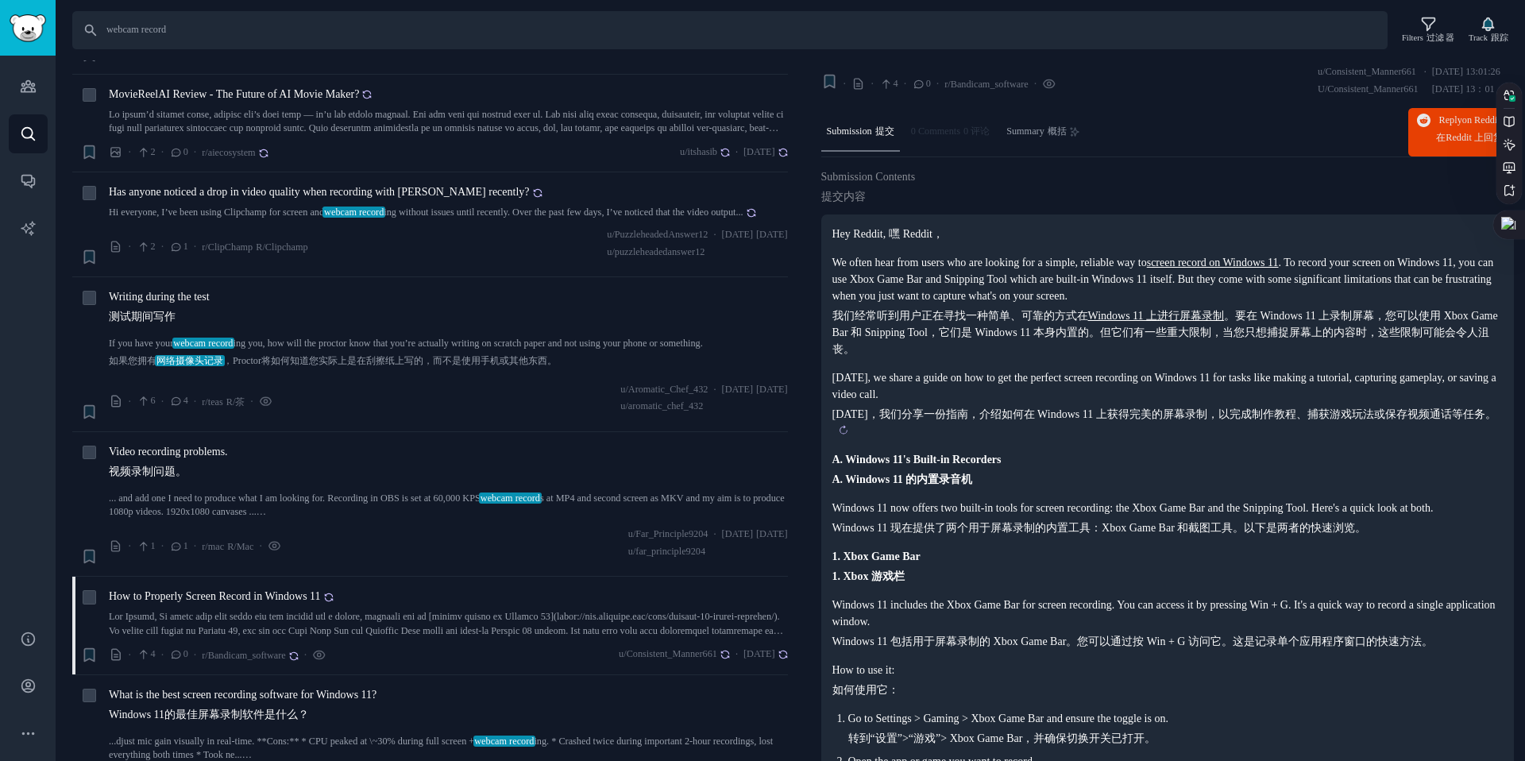
click at [1154, 426] on sider-trans-block "[DATE]，我们分享一份指南，介绍如何在 Windows 11 上获得完美的屏幕录制，以完成制作教程、捕获游戏玩法或保存视频通话等任务。" at bounding box center [1168, 422] width 671 height 33
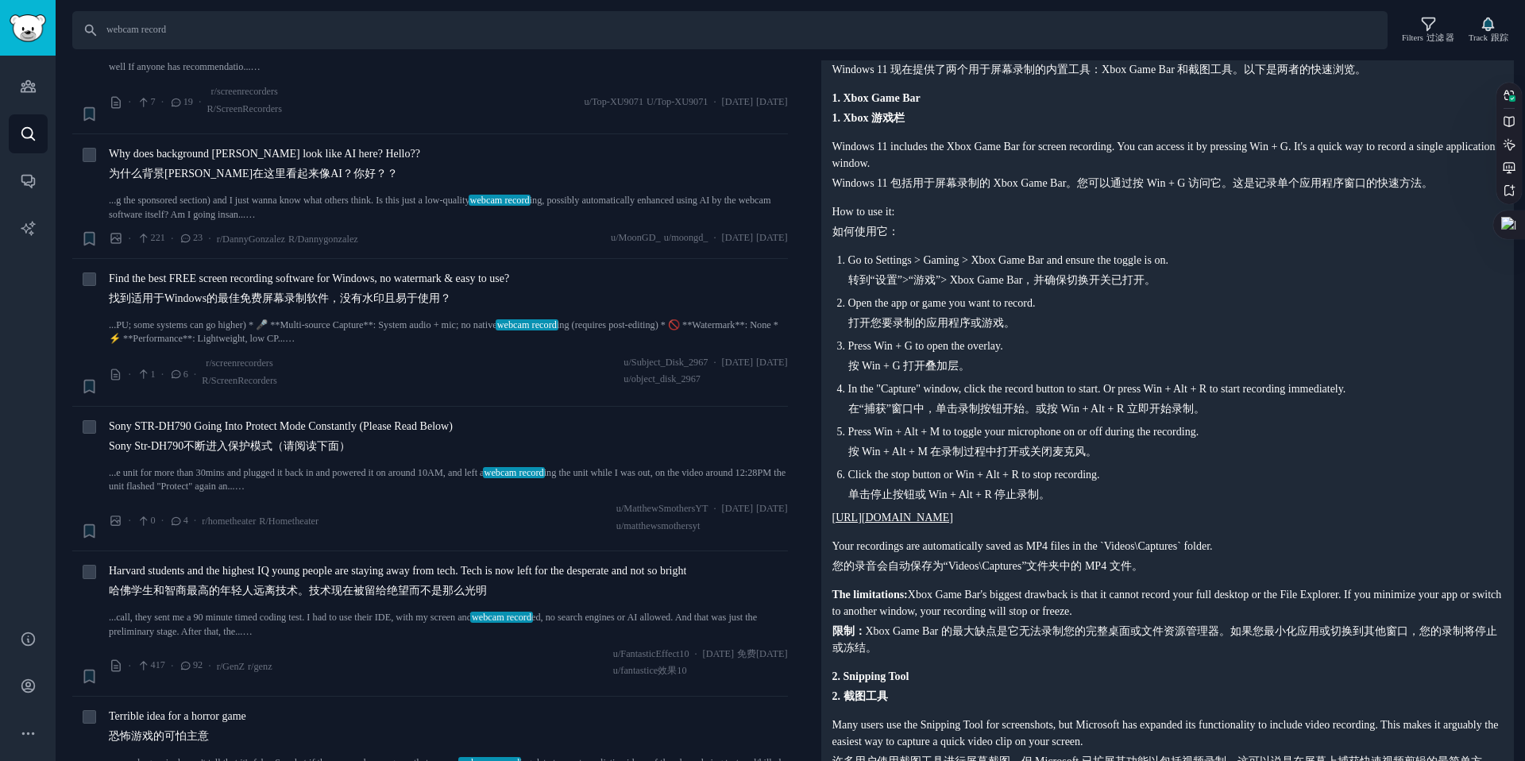
scroll to position [0, 0]
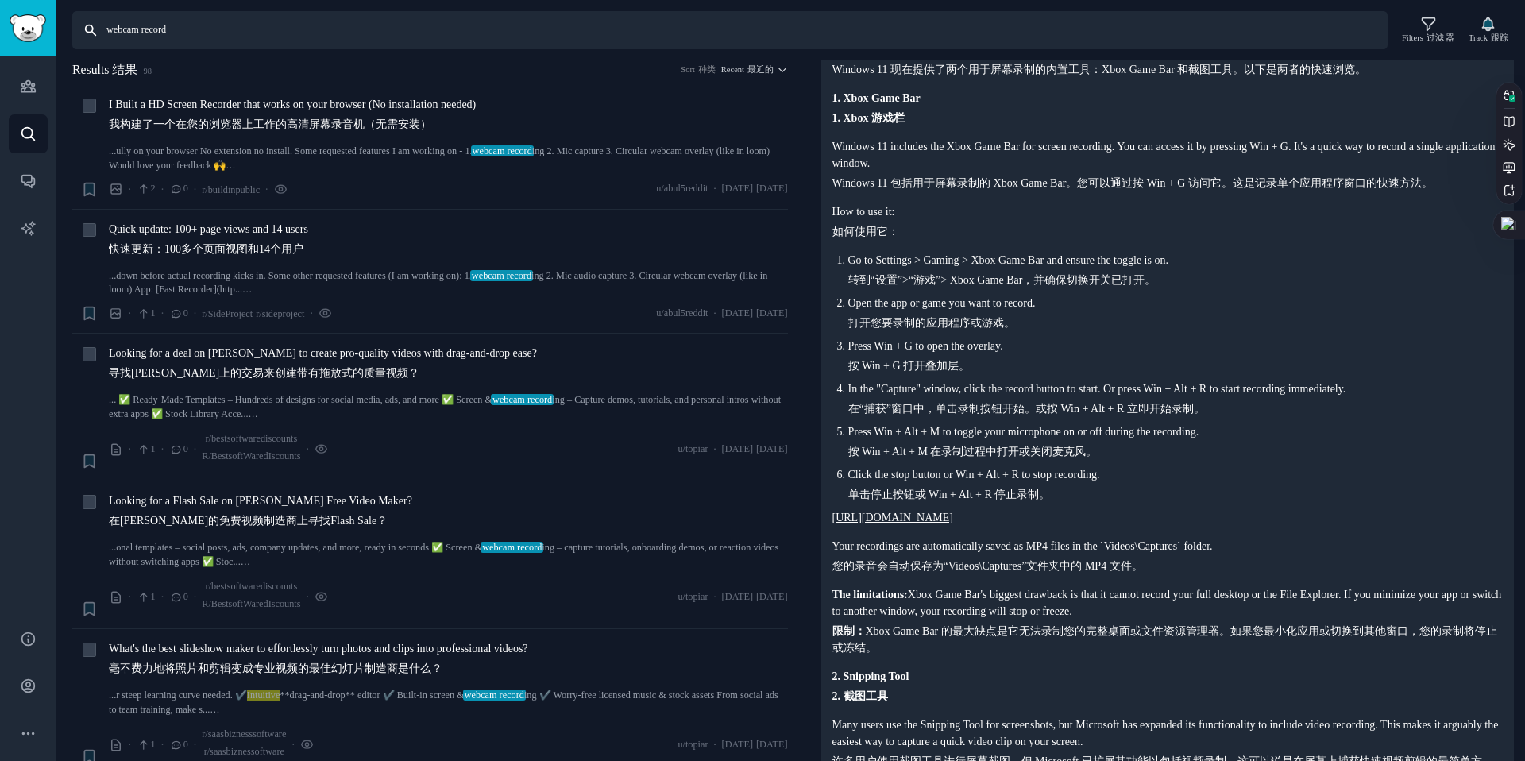
click at [206, 19] on input "webcam record" at bounding box center [730, 30] width 1316 height 38
click at [211, 28] on input "webcam record" at bounding box center [730, 30] width 1316 height 38
type input "webcam teams"
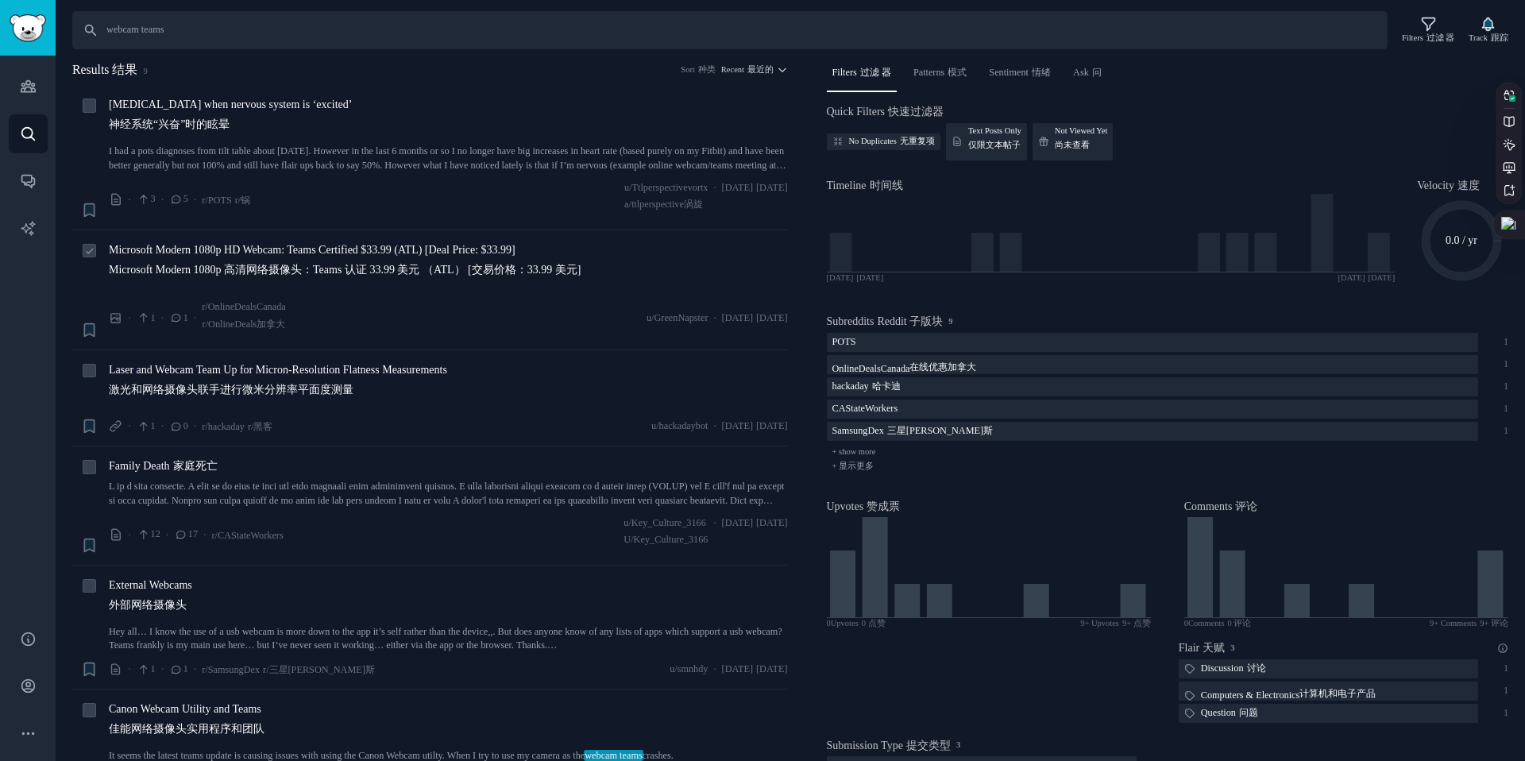
click at [349, 249] on span "Microsoft Modern 1080p HD Webcam: Teams Certified $33.99 (ATL) [Deal Price: $33…" at bounding box center [345, 263] width 472 height 43
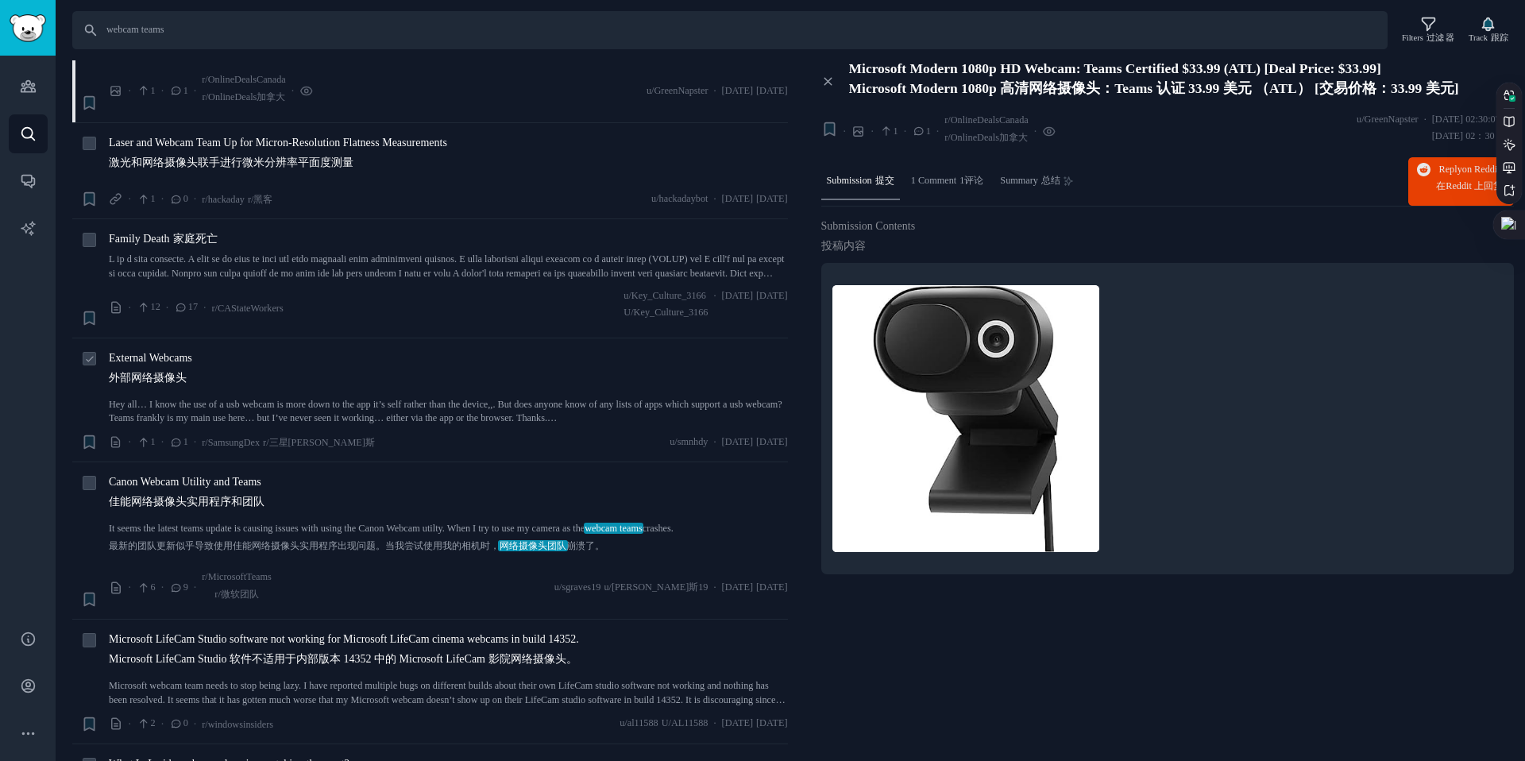
scroll to position [229, 0]
click at [220, 485] on span "Canon Webcam Utility and Teams 佳能网络摄像头实用程序和团队" at bounding box center [187, 493] width 156 height 43
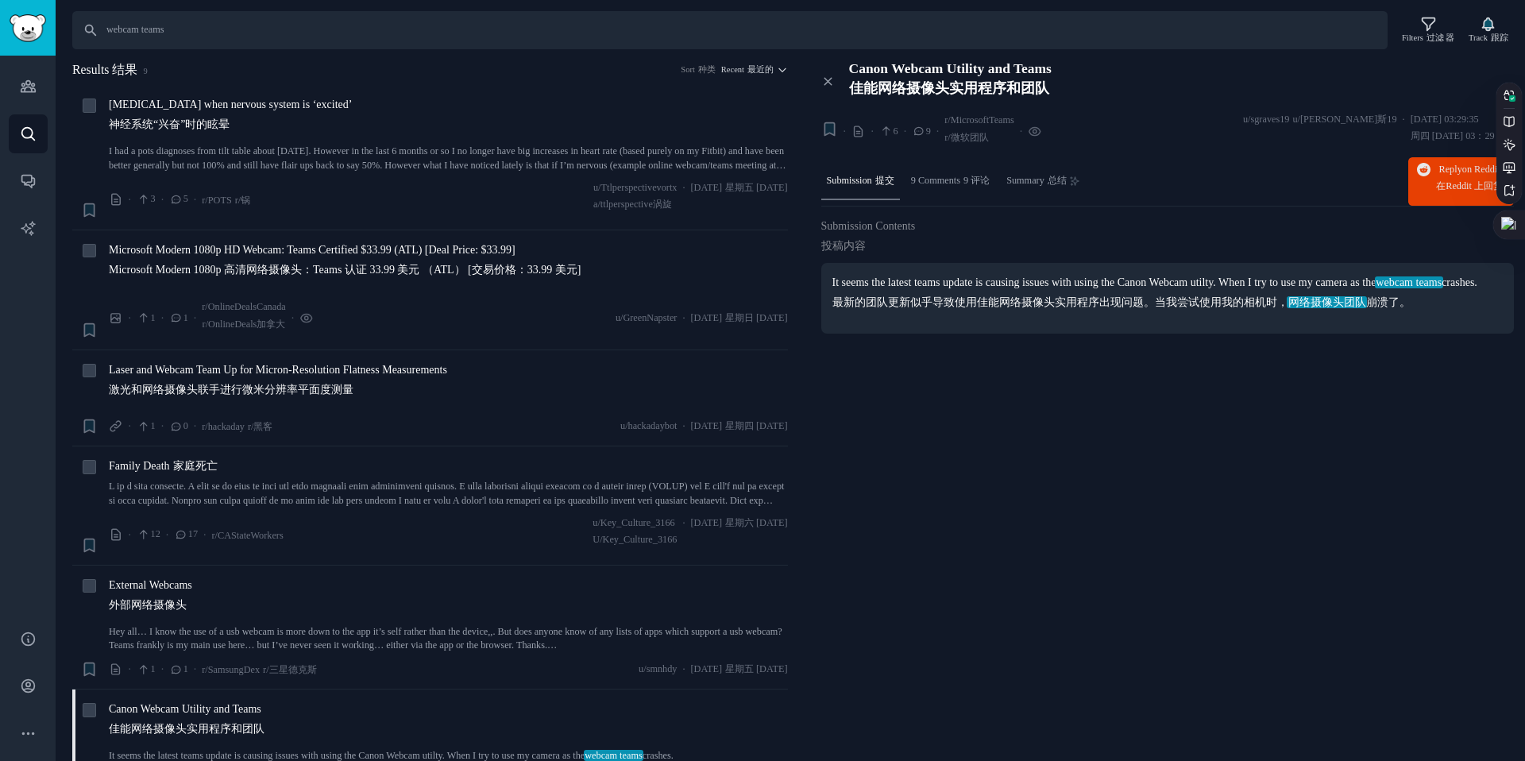
scroll to position [229, 0]
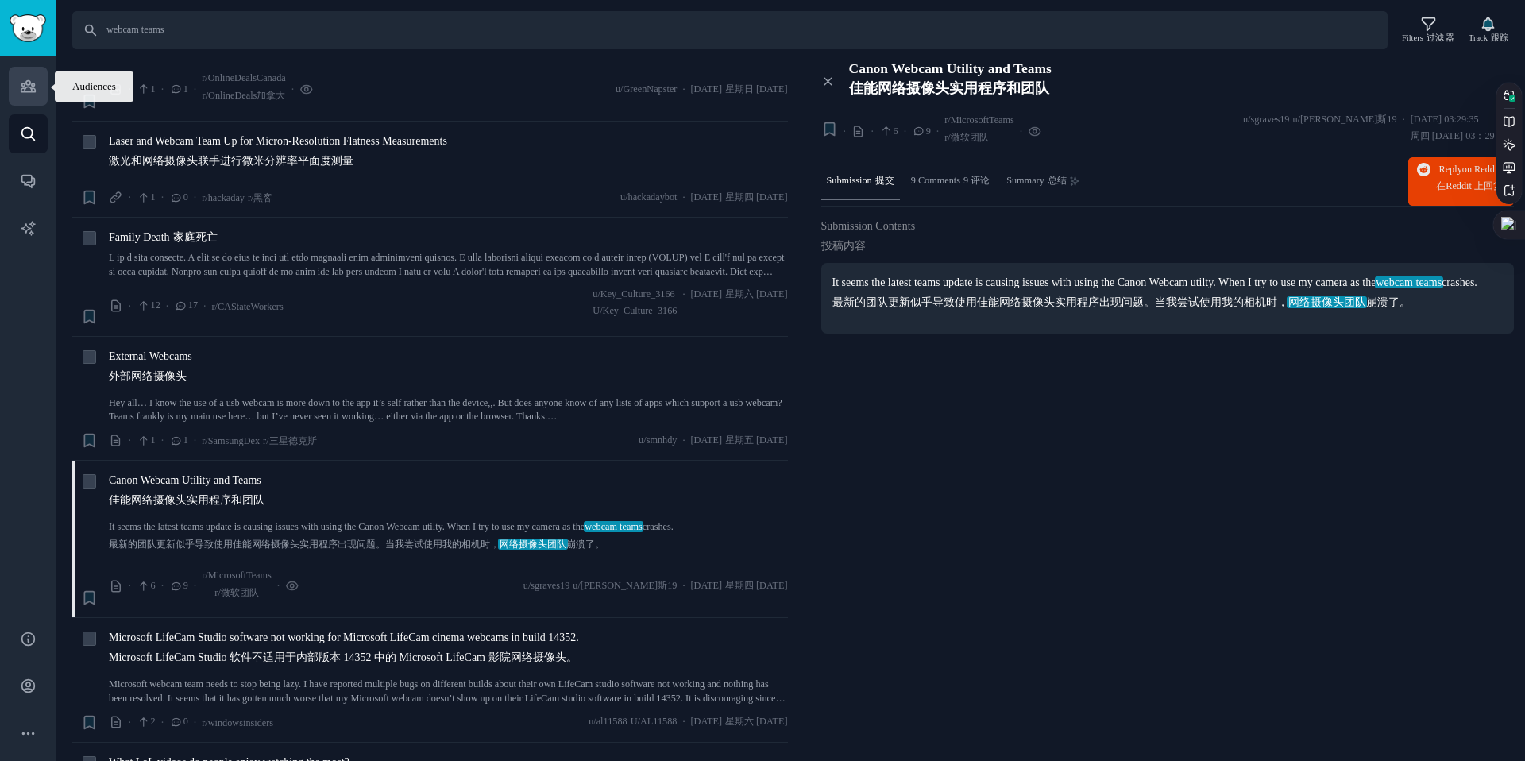
click at [29, 81] on icon "Sidebar" at bounding box center [28, 86] width 14 height 11
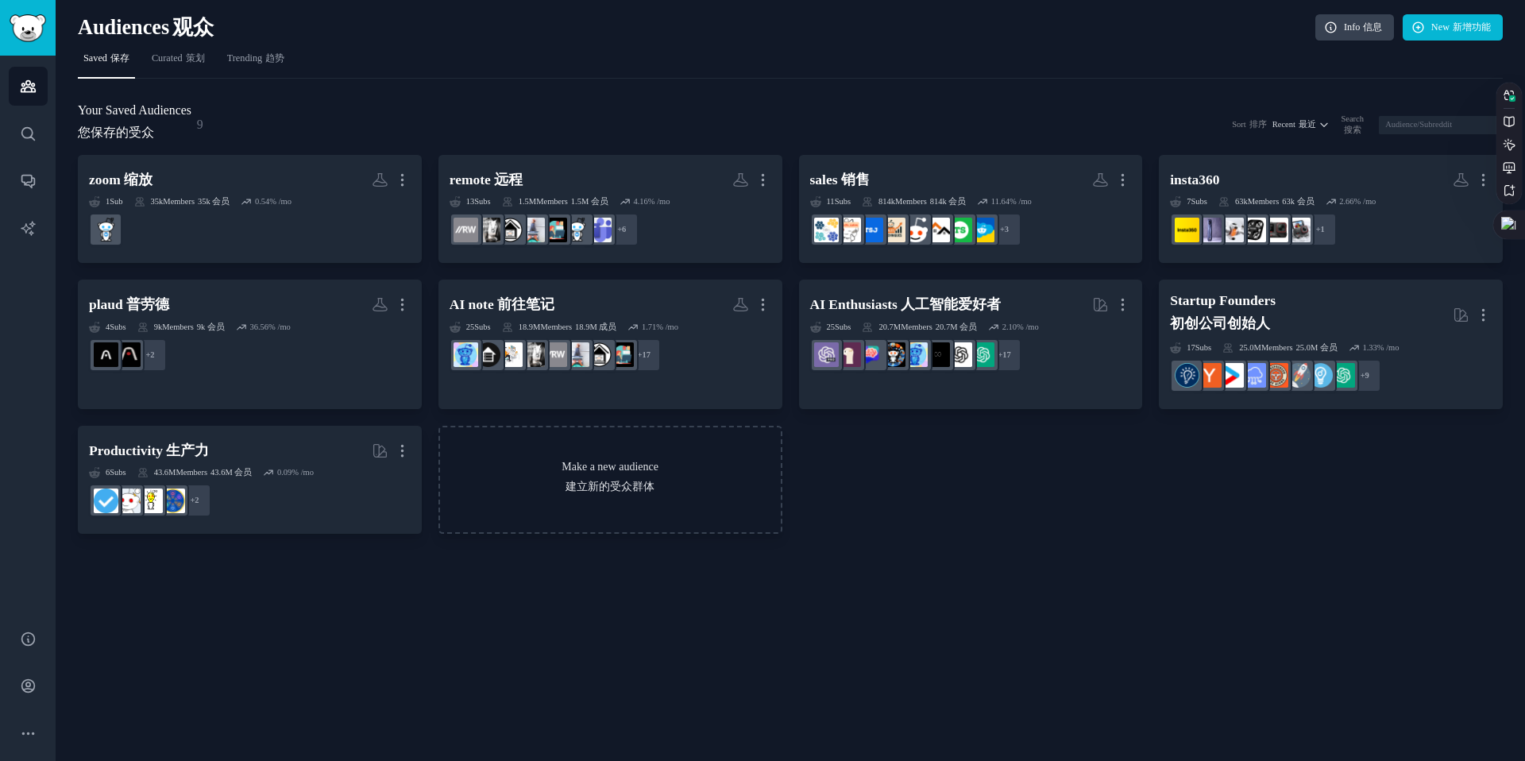
click at [564, 474] on link "Make a new audience 建立新的受众群体" at bounding box center [611, 480] width 344 height 109
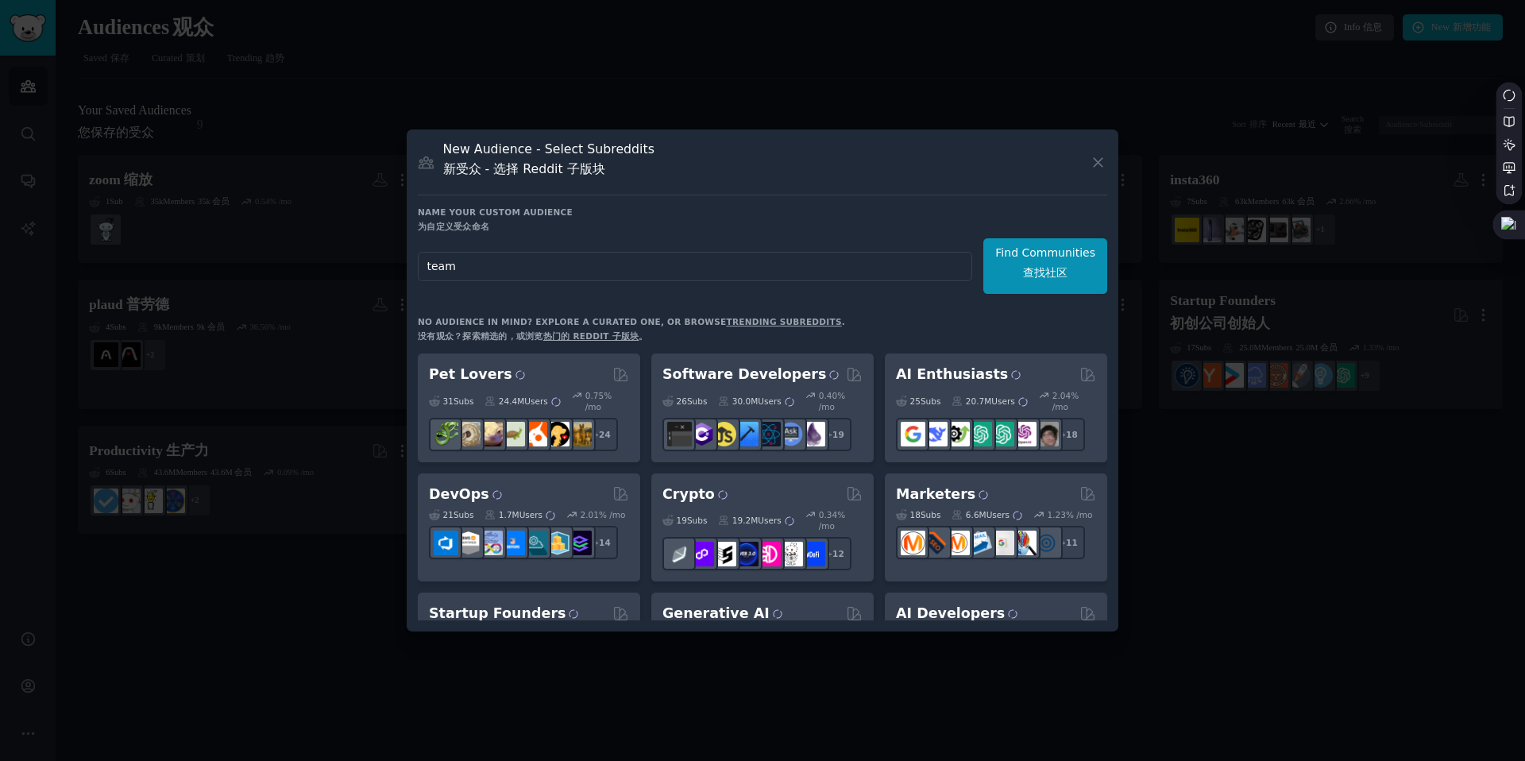
type input "teams"
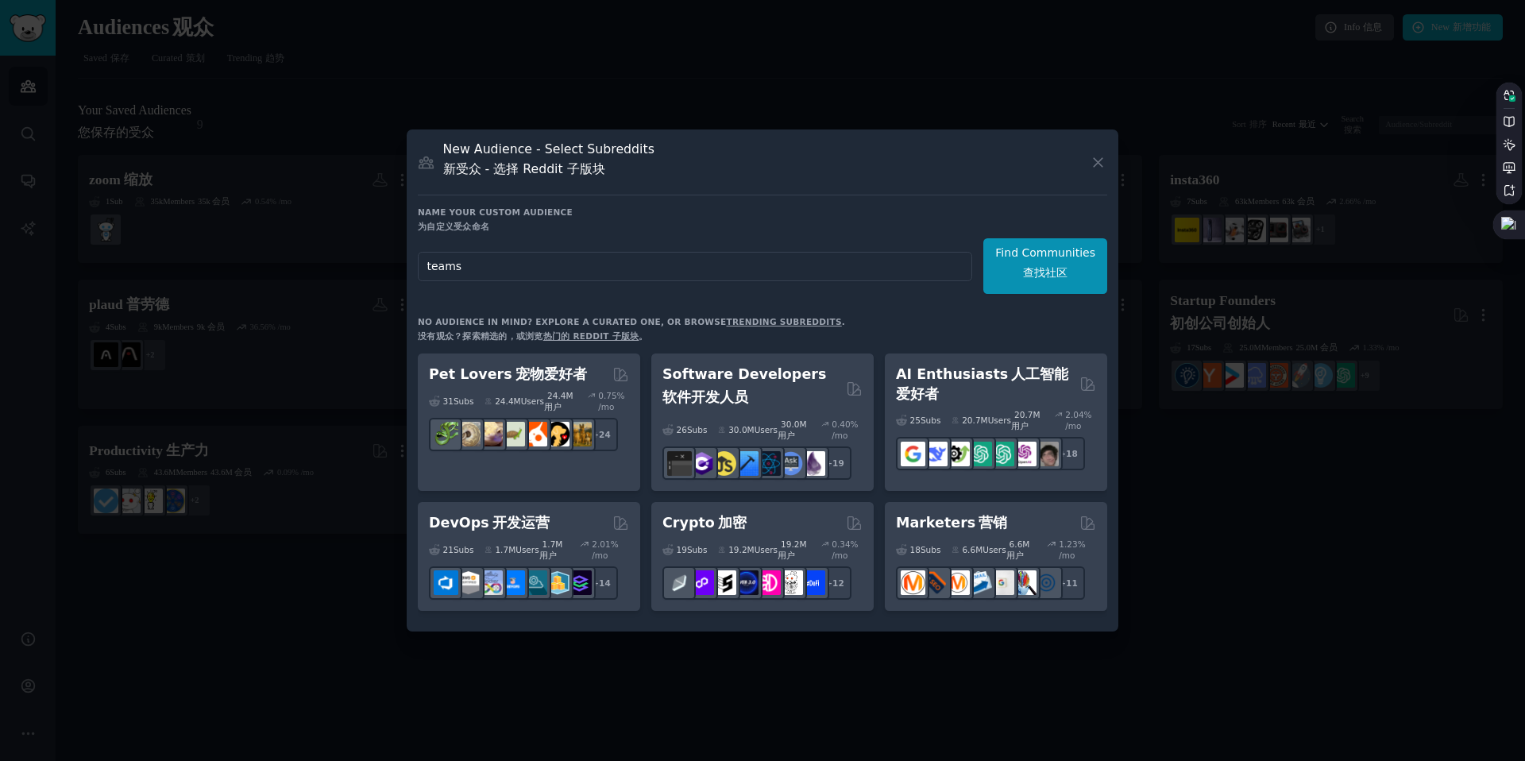
click button "Find Communities 查找社区" at bounding box center [1046, 266] width 124 height 56
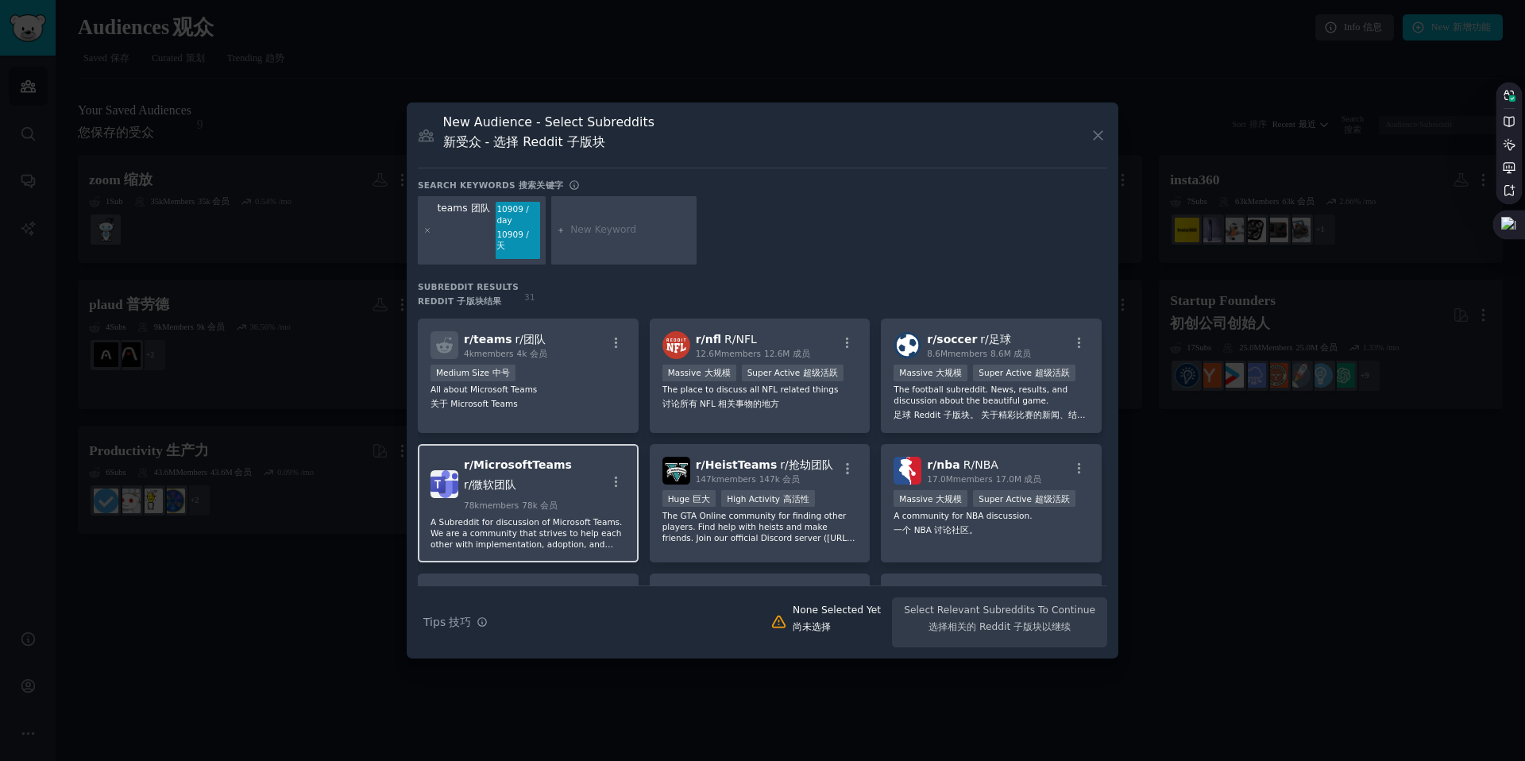
click at [464, 464] on span "r/ MicrosoftTeams" at bounding box center [518, 464] width 108 height 13
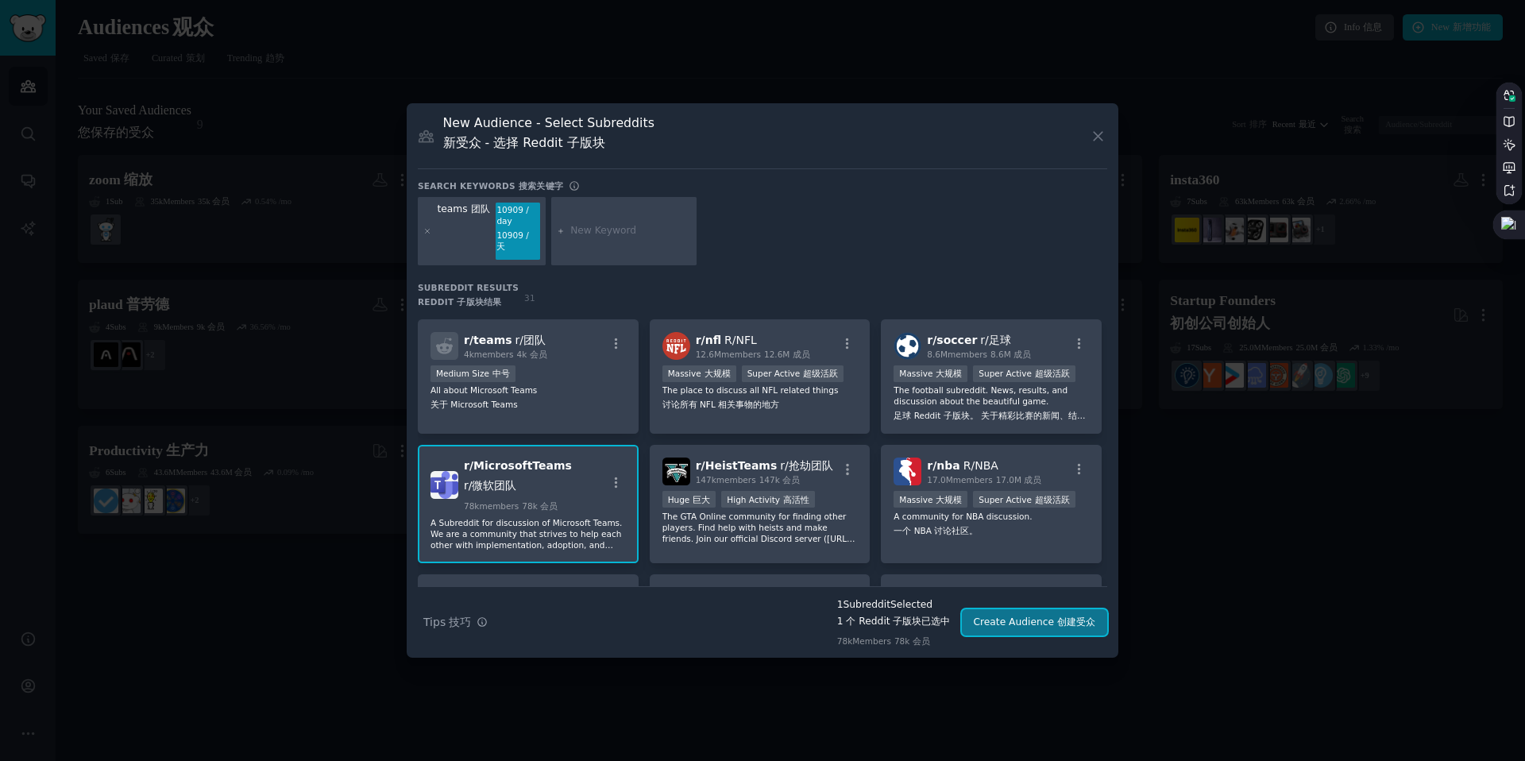
click at [1016, 616] on button "Create Audience 创建受众" at bounding box center [1035, 622] width 146 height 27
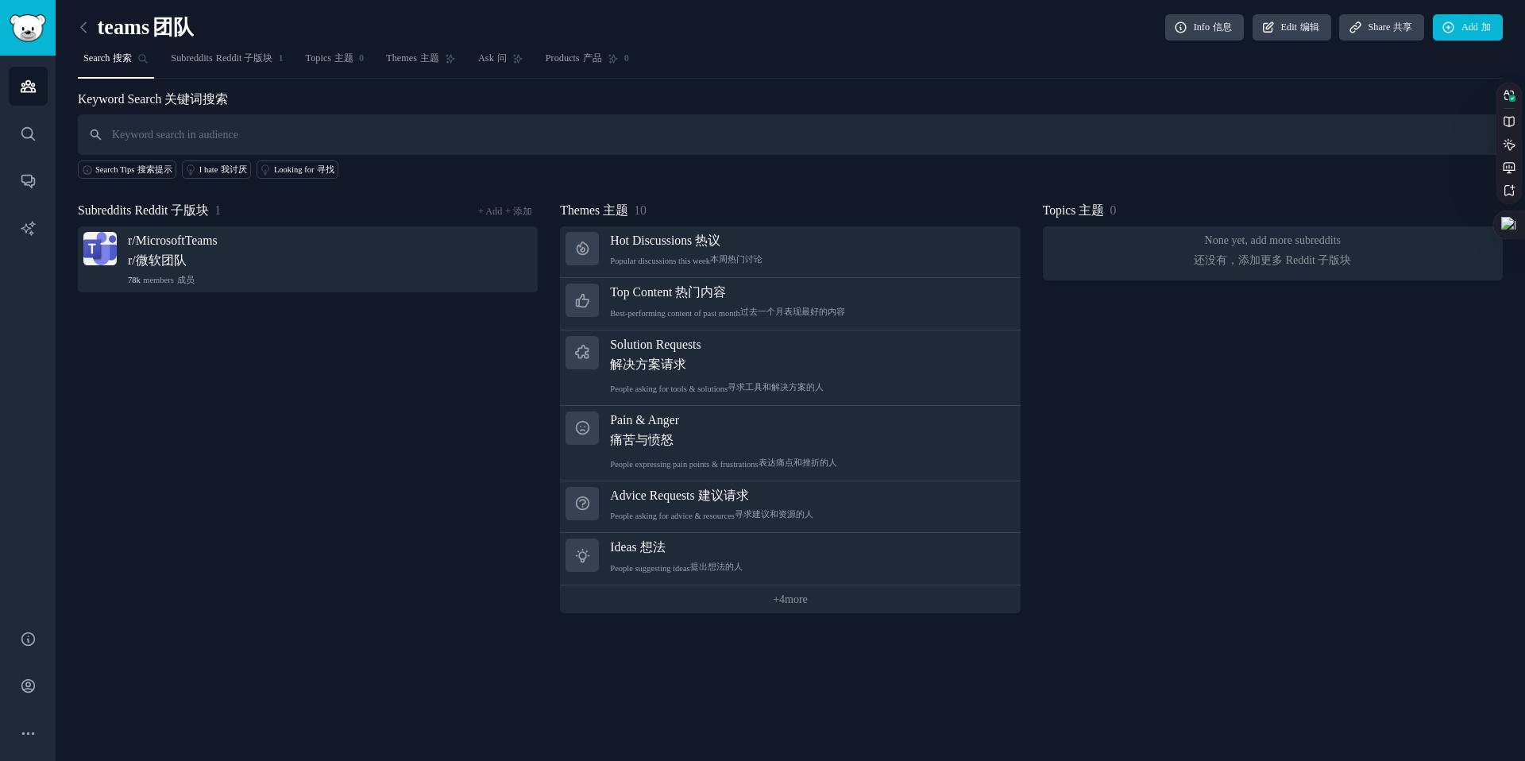
click at [397, 130] on input "text" at bounding box center [790, 134] width 1425 height 41
type input "webcam"
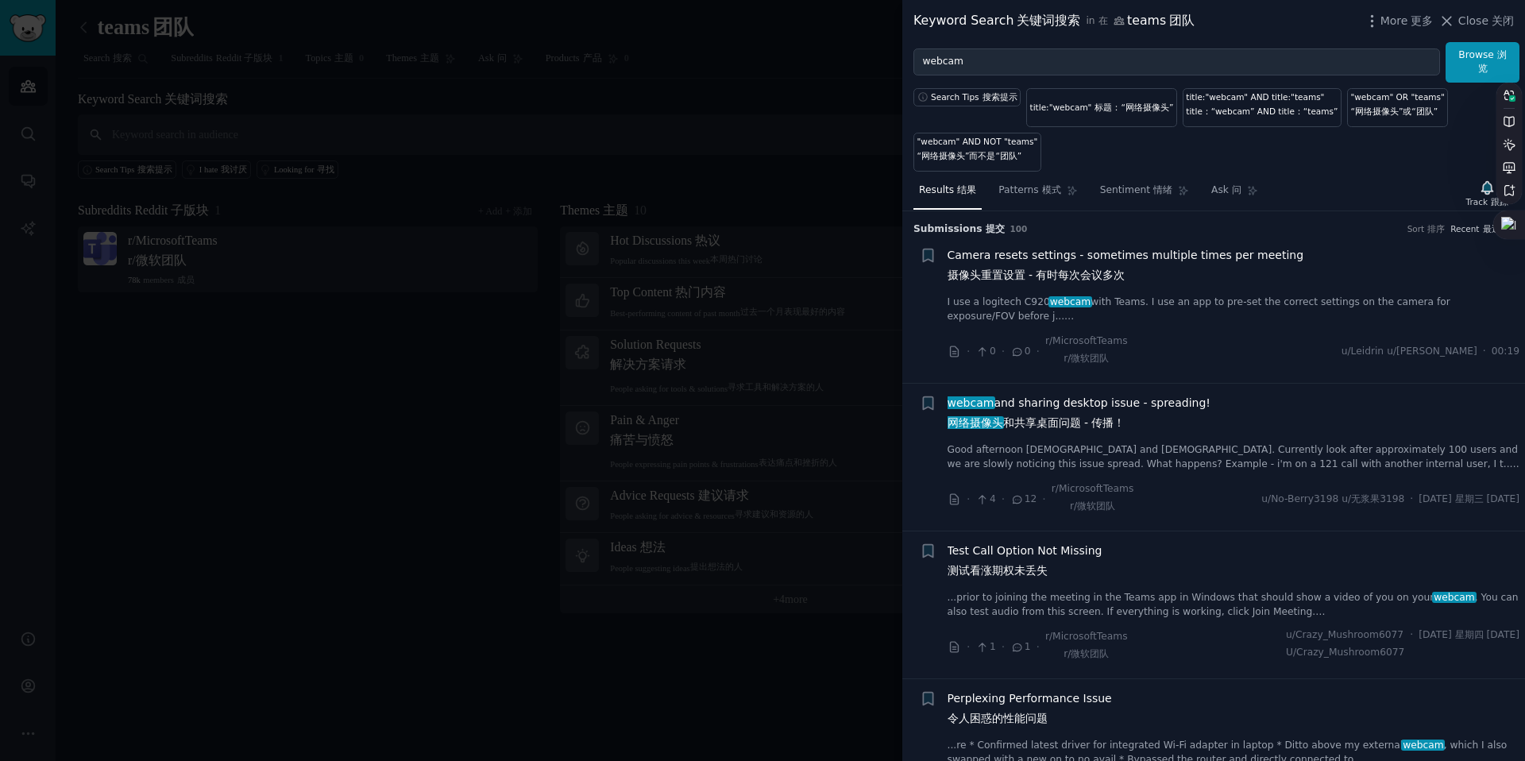
click at [998, 404] on span "webcam and sharing desktop issue - spreading! 网络摄像头 和共享桌面问题 - 传播！" at bounding box center [1079, 416] width 263 height 43
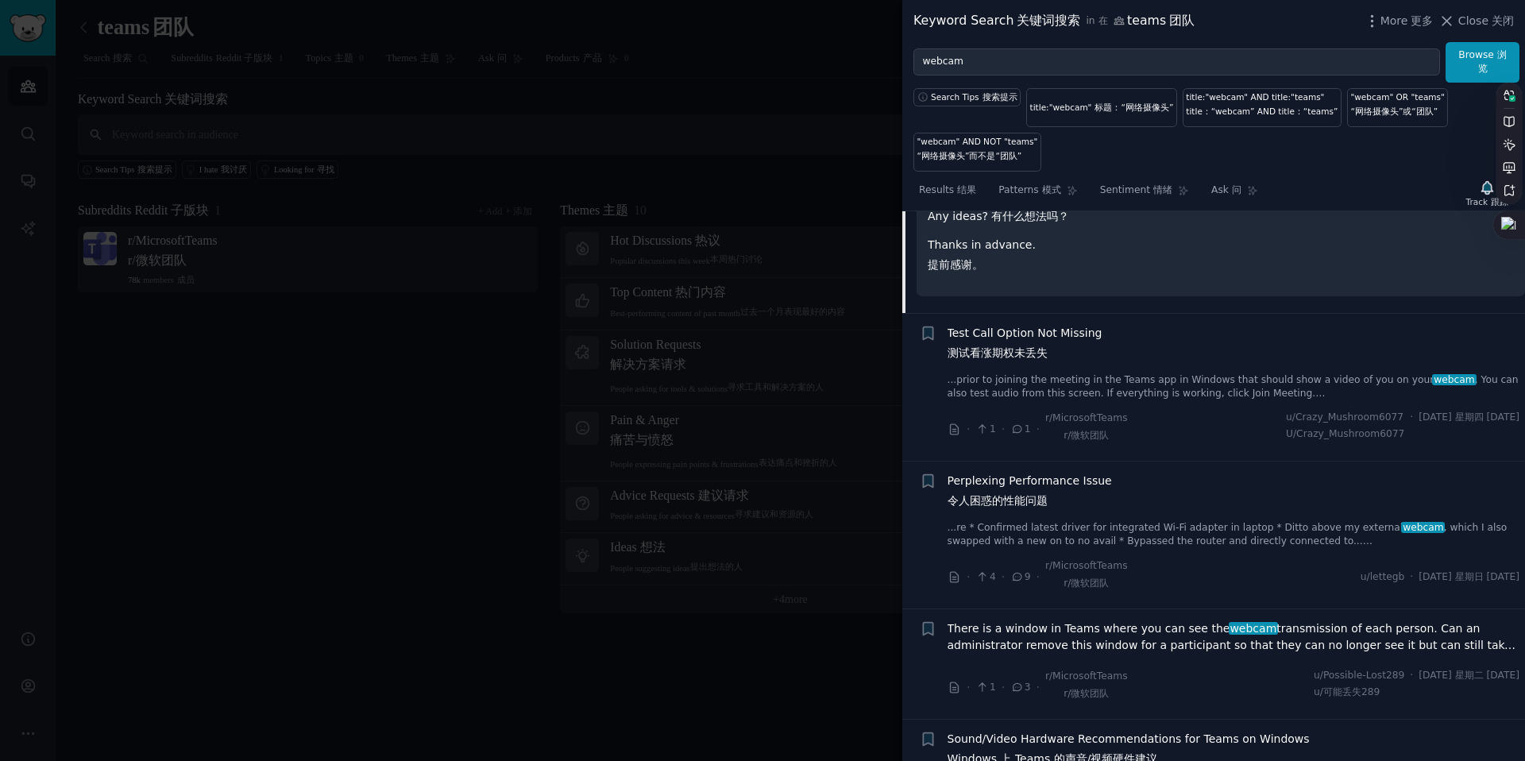
scroll to position [935, 0]
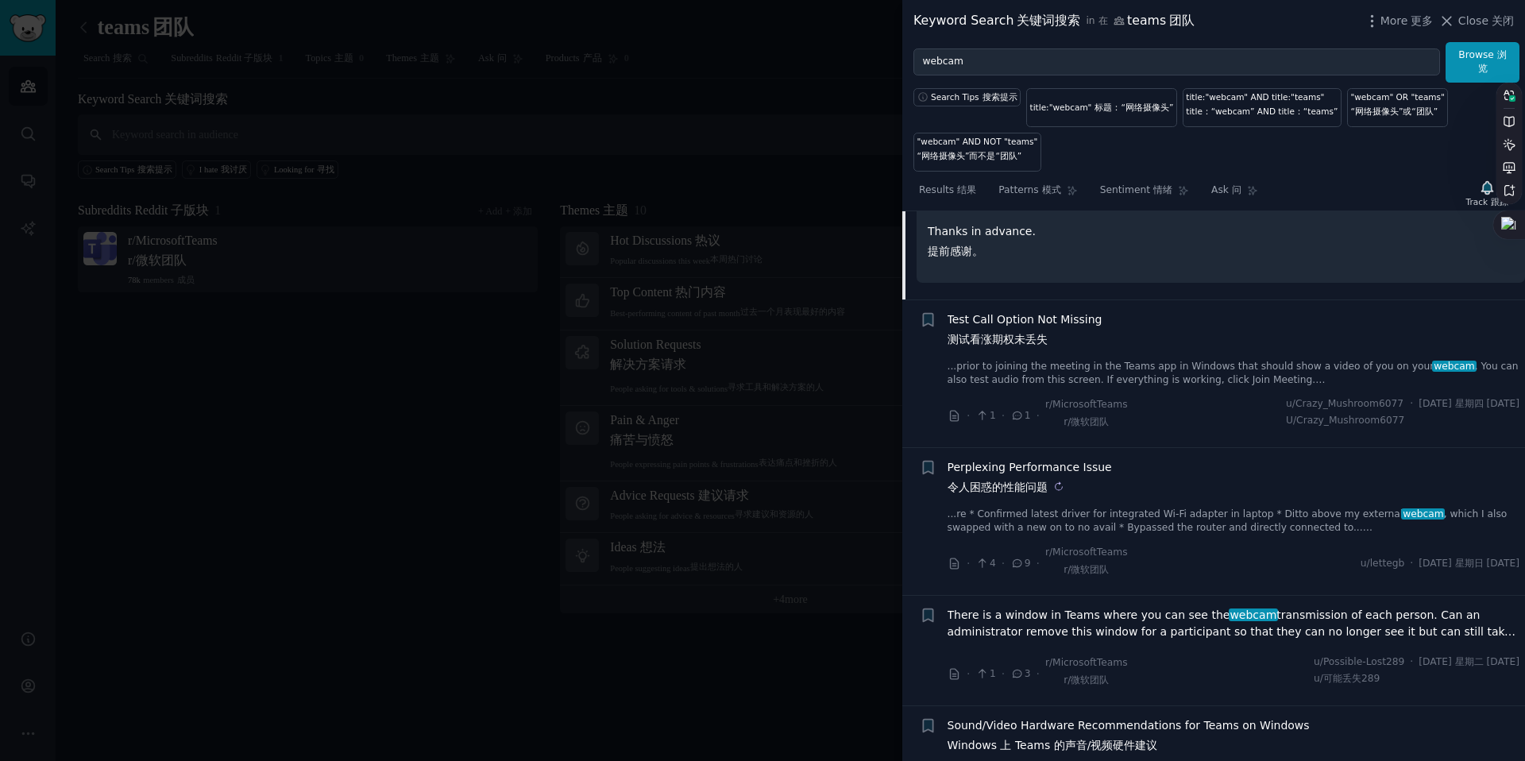
click at [1066, 482] on button at bounding box center [1058, 486] width 19 height 19
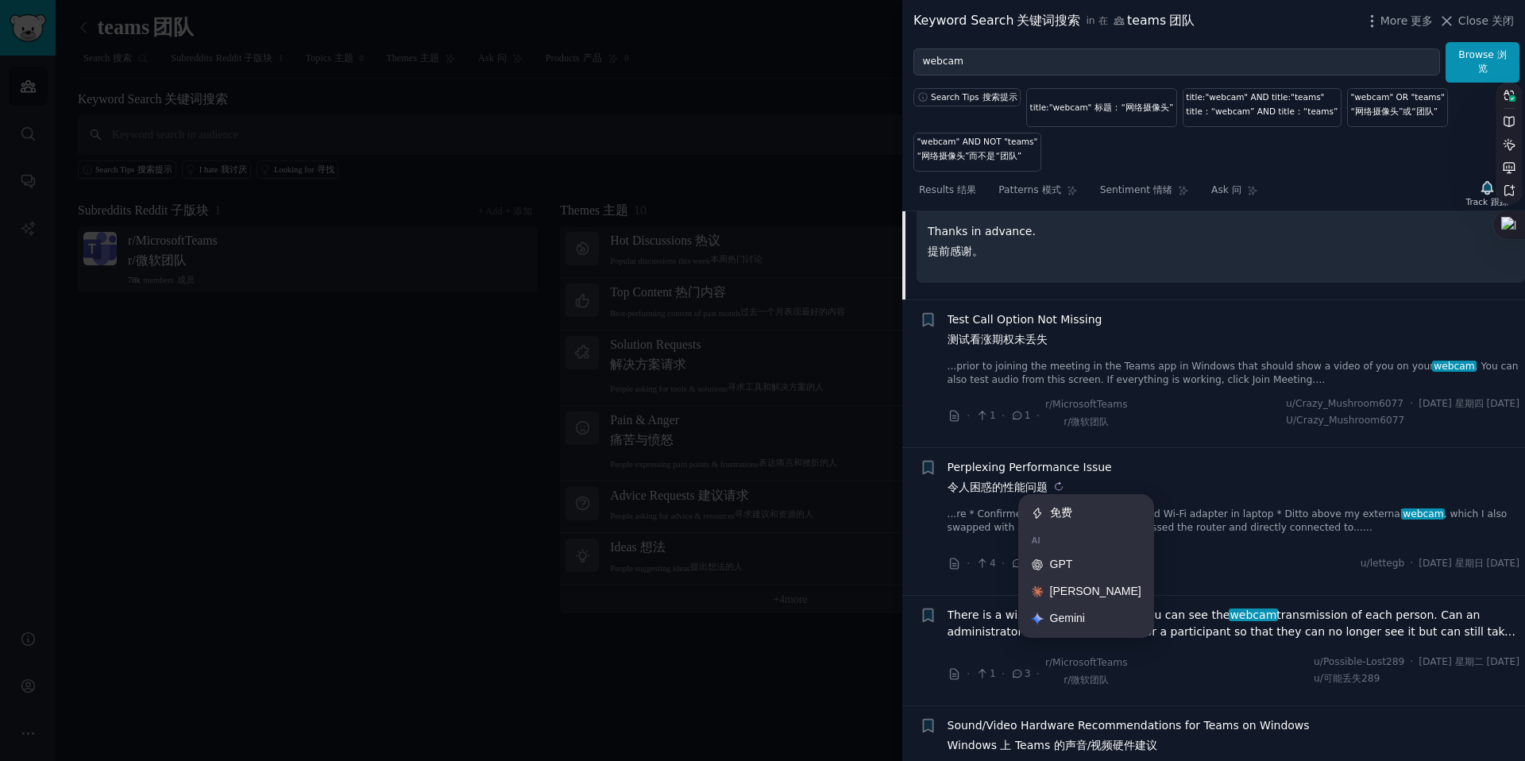
click at [1104, 476] on div "Perplexing Performance Issue 令人困惑的性能问题" at bounding box center [1234, 480] width 573 height 43
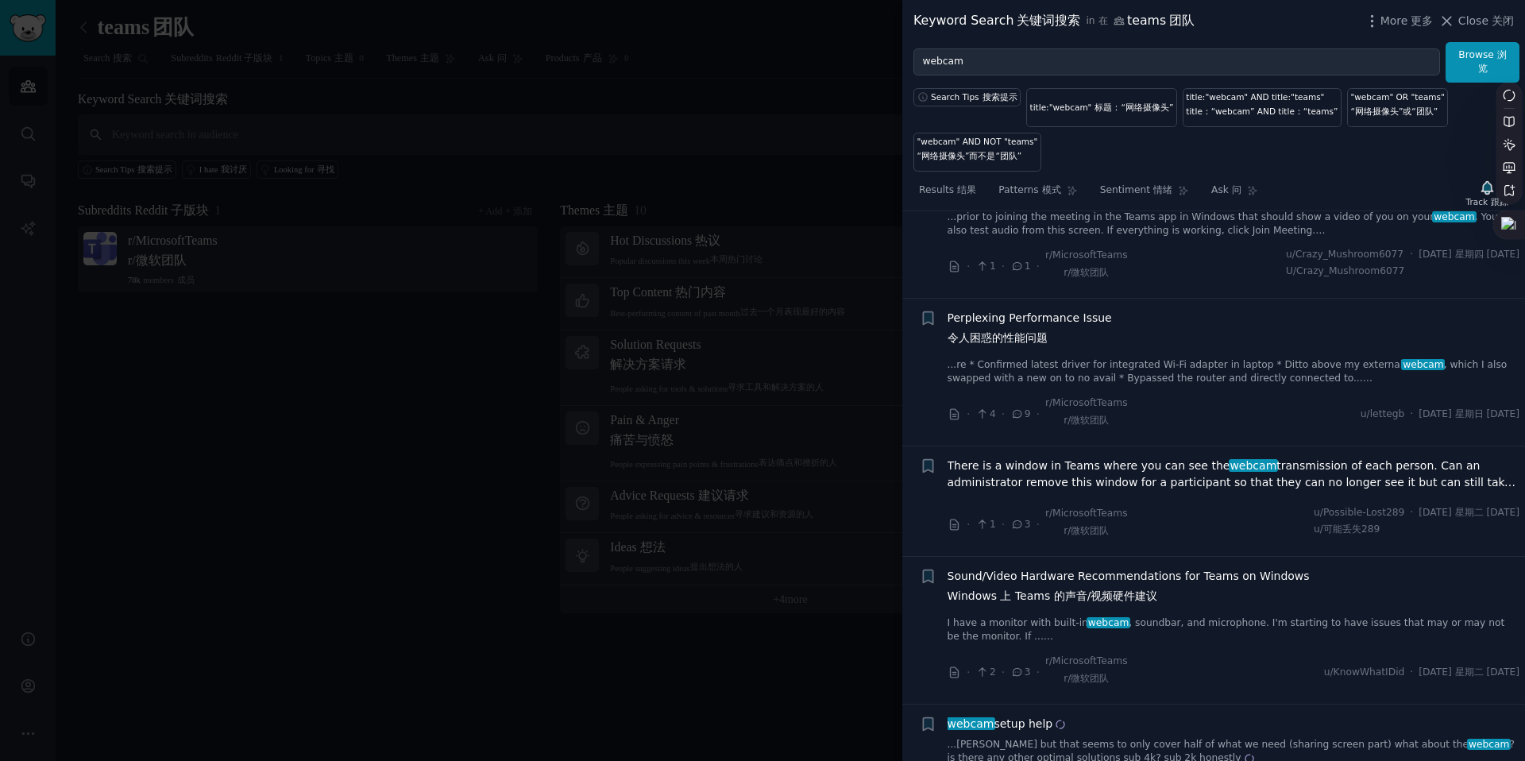
click at [1104, 476] on span "There is a window in Teams where you can see the webcam transmission of each pe…" at bounding box center [1234, 474] width 573 height 33
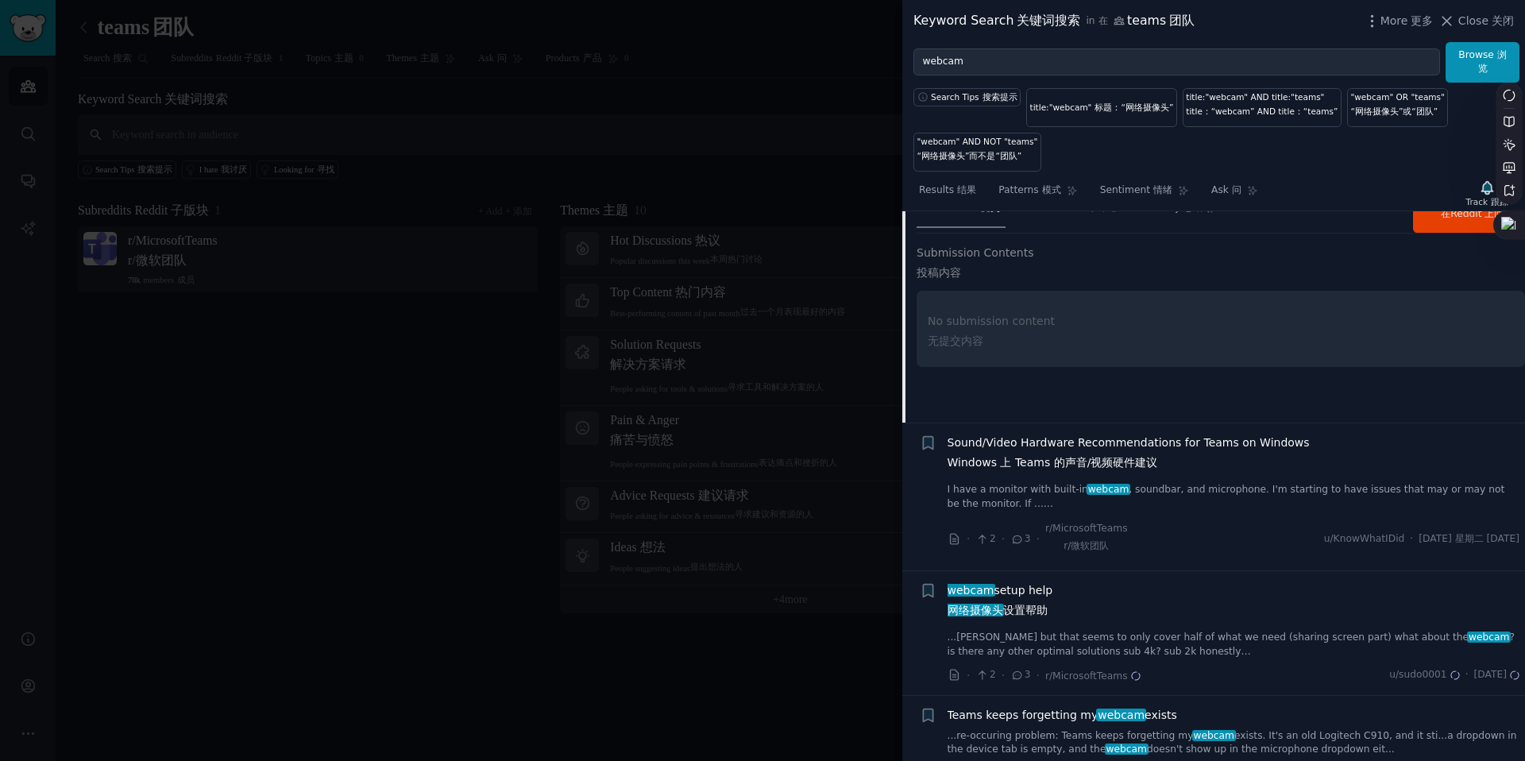
scroll to position [764, 0]
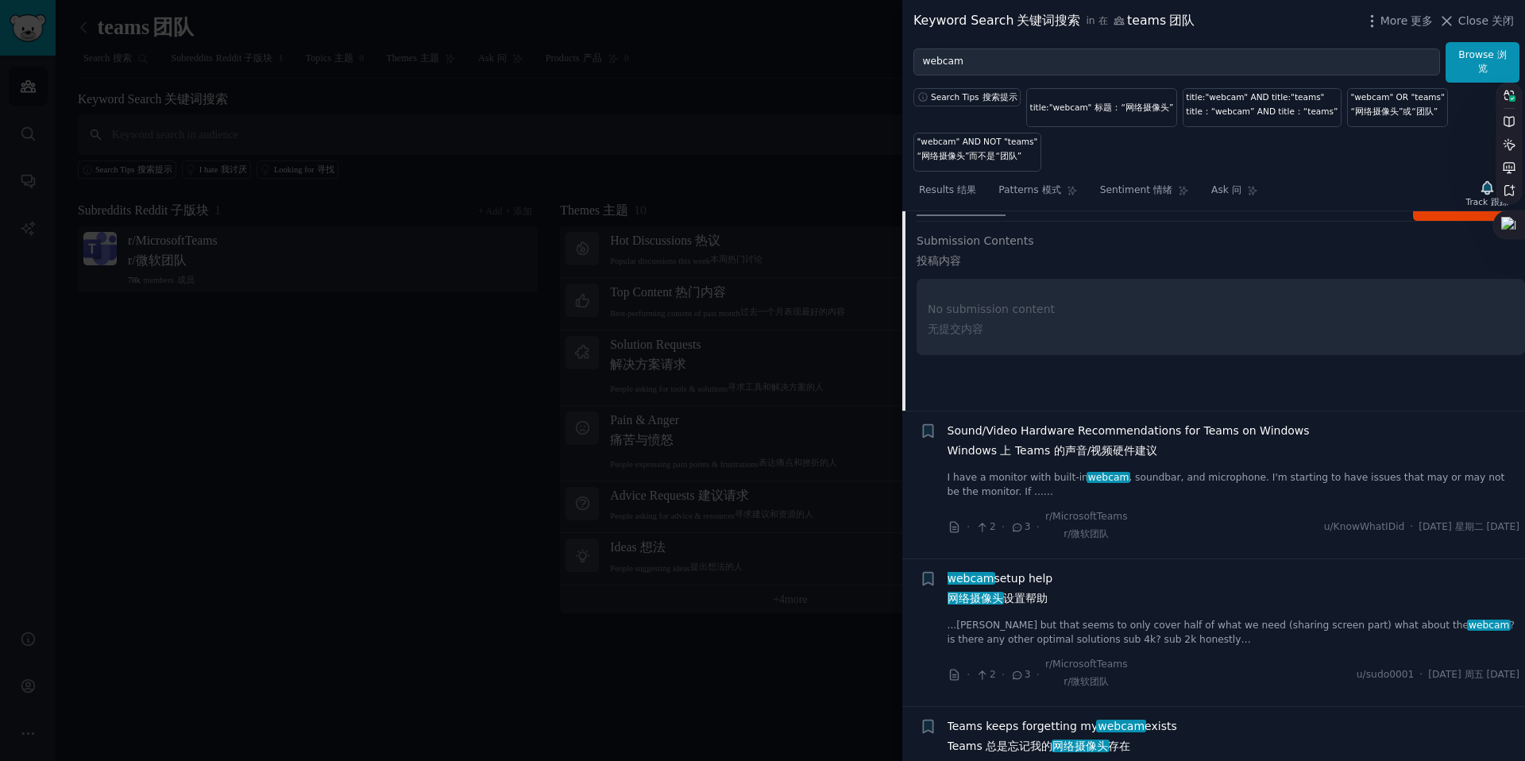
click at [1155, 439] on span "Sound/Video Hardware Recommendations for Teams on Windows Windows 上 Teams 的声音/视…" at bounding box center [1129, 444] width 362 height 43
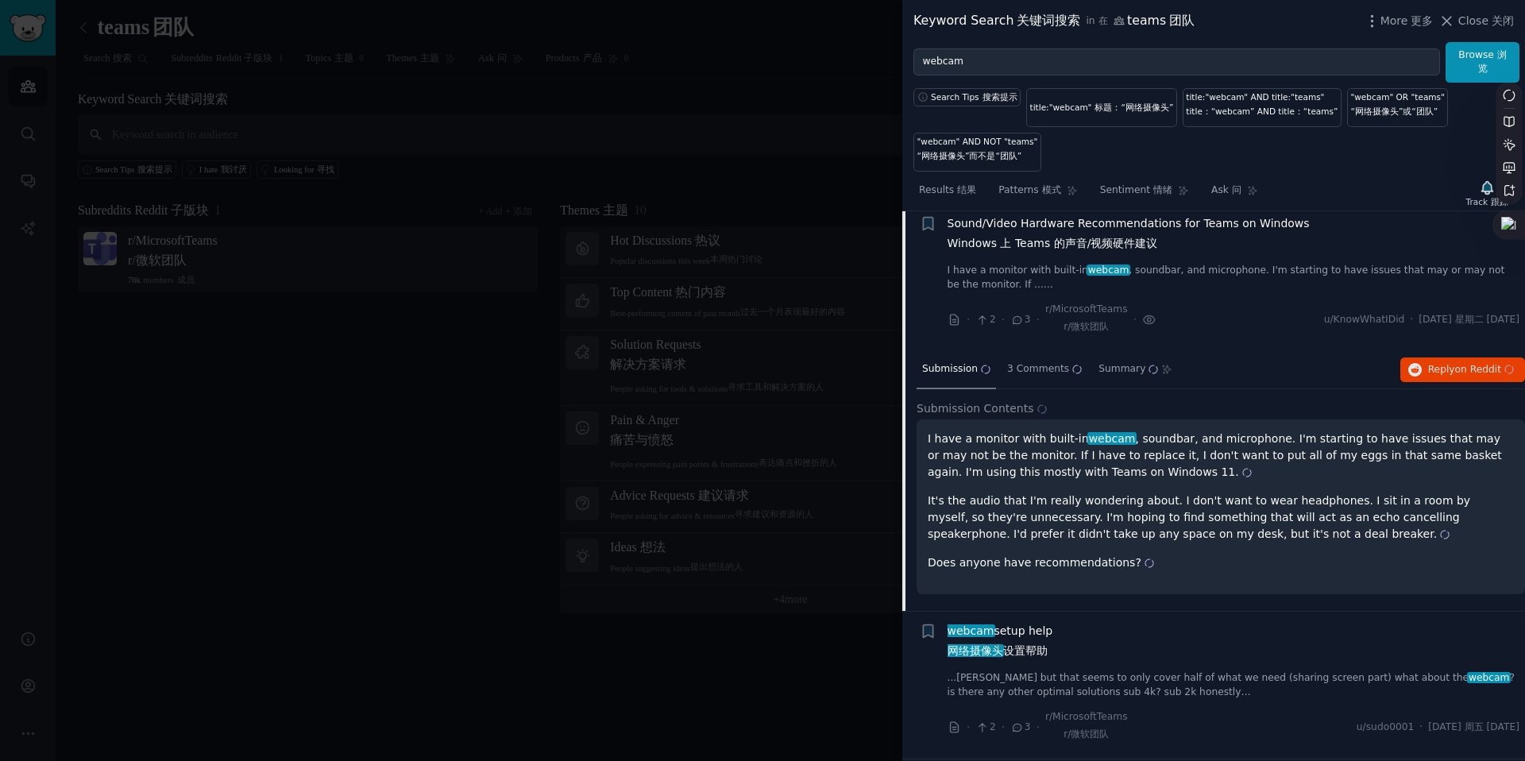
scroll to position [726, 0]
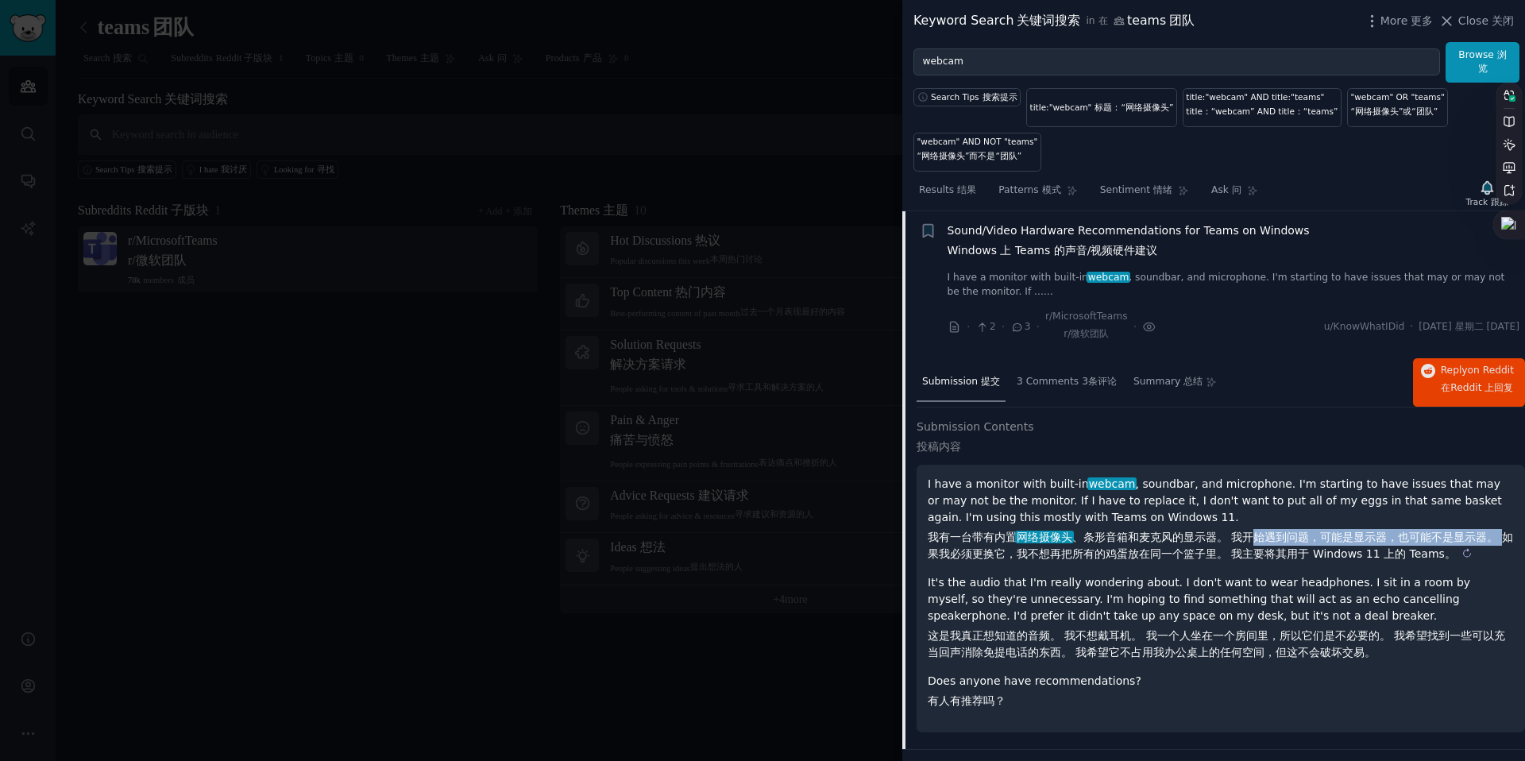
drag, startPoint x: 926, startPoint y: 543, endPoint x: 1264, endPoint y: 532, distance: 337.8
click at [1257, 532] on sider-trans-block "我有一台带有内置 网络摄像头 、条形音箱和麦克风的显示器。 我开始遇到问题，可能是显示器，也可能不是显示器。 如果我必须更换它，我不想再把所有的鸡蛋放在同一个…" at bounding box center [1221, 545] width 586 height 33
click at [1264, 532] on sider-trans-text "我有一台带有内置 网络摄像头 、条形音箱和麦克风的显示器。 我开始遇到问题，可能是显示器，也可能不是显示器。 如果我必须更换它，我不想再把所有的鸡蛋放在同一个…" at bounding box center [1221, 545] width 586 height 29
drag, startPoint x: 1033, startPoint y: 554, endPoint x: 1229, endPoint y: 542, distance: 196.6
click at [1229, 542] on sider-trans-text "我有一台带有内置 网络摄像头 、条形音箱和麦克风的显示器。 我开始遇到问题，可能是显示器，也可能不是显示器。 如果我必须更换它，我不想再把所有的鸡蛋放在同一个…" at bounding box center [1221, 545] width 586 height 29
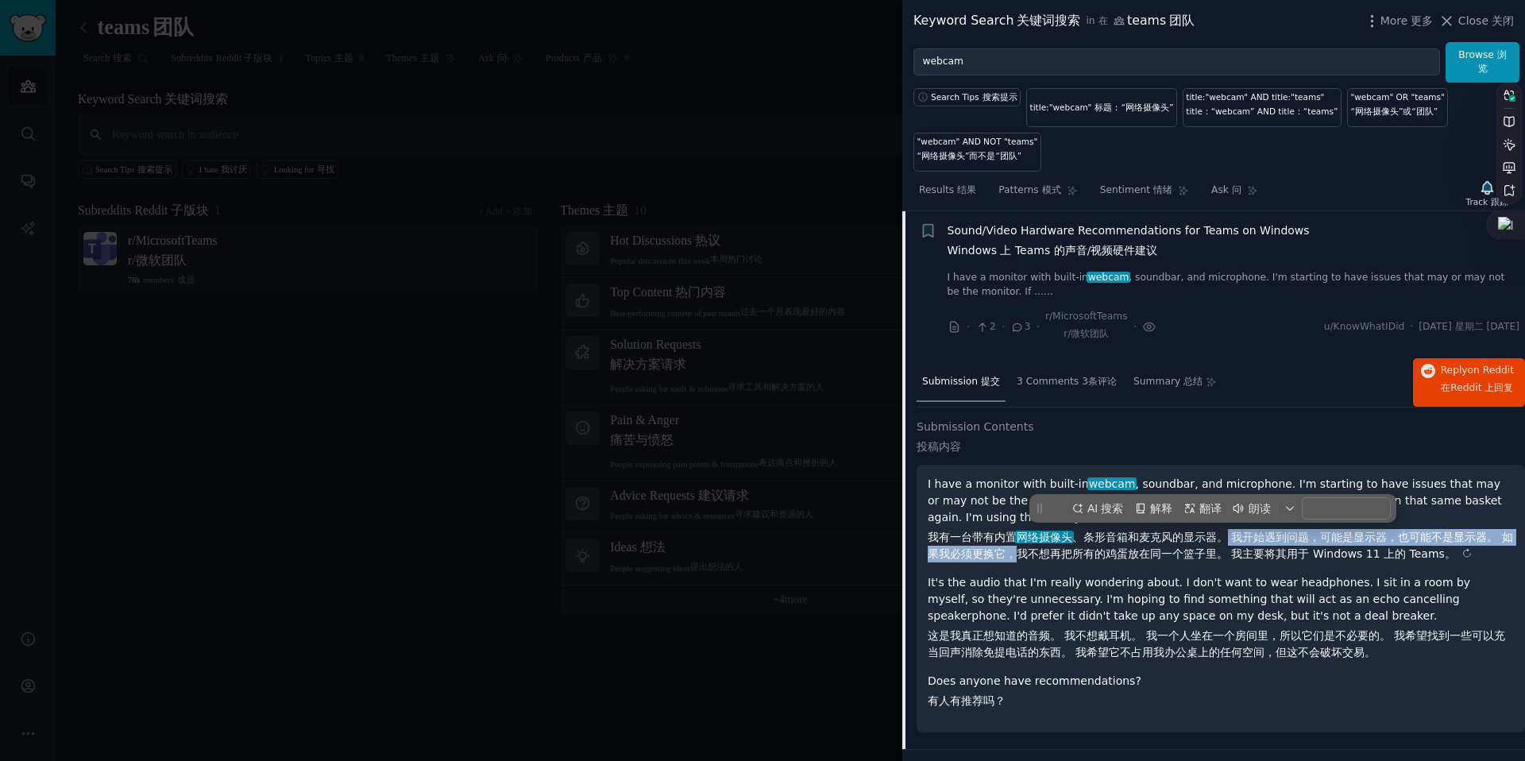
click at [1229, 542] on sider-trans-text "我有一台带有内置 网络摄像头 、条形音箱和麦克风的显示器。 我开始遇到问题，可能是显示器，也可能不是显示器。 如果我必须更换它，我不想再把所有的鸡蛋放在同一个…" at bounding box center [1221, 545] width 586 height 29
copy sider-trans-text "我开始遇到问题，可能是显示器，也可能不是显示器。 如果我必须更换它，"
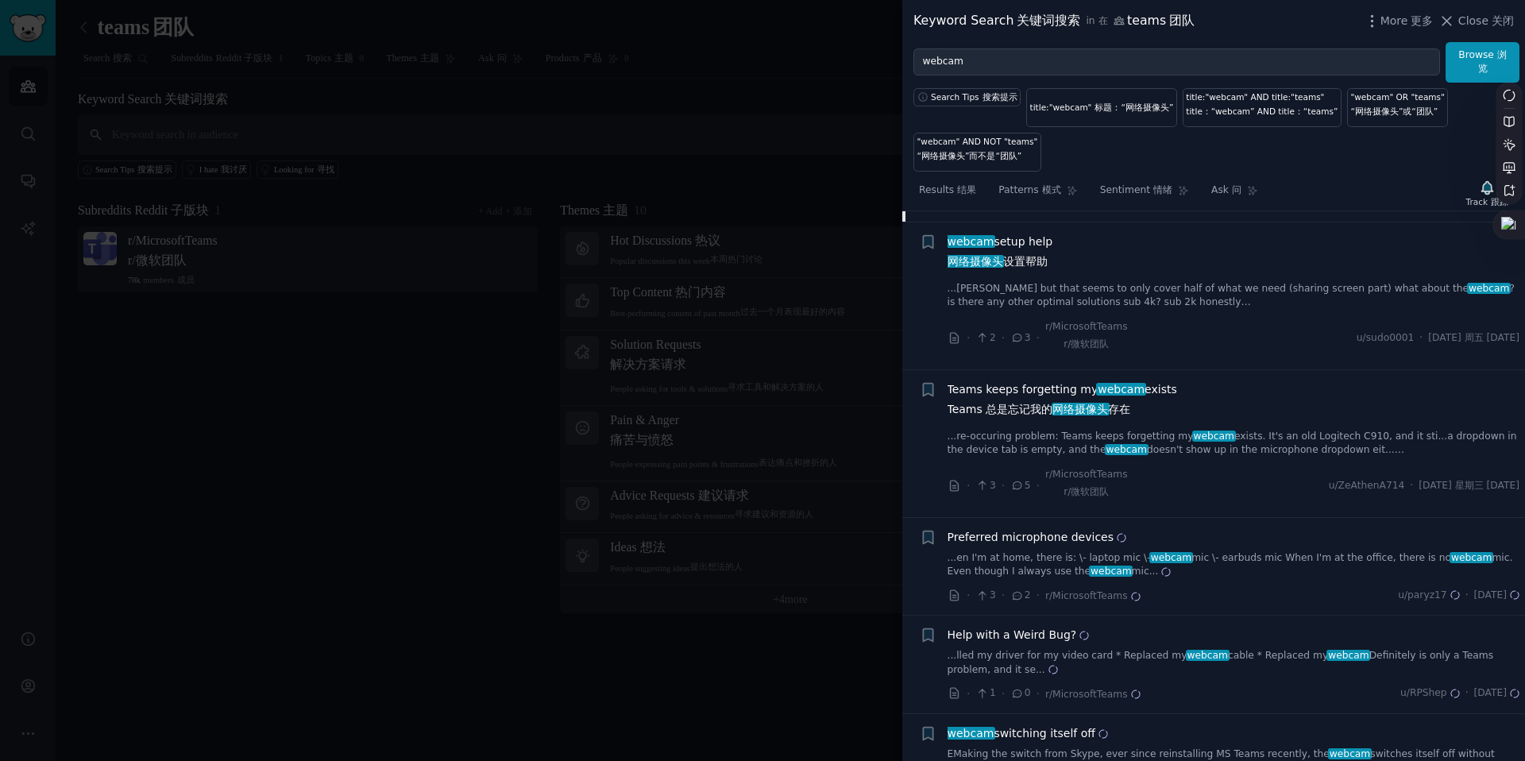
scroll to position [1247, 0]
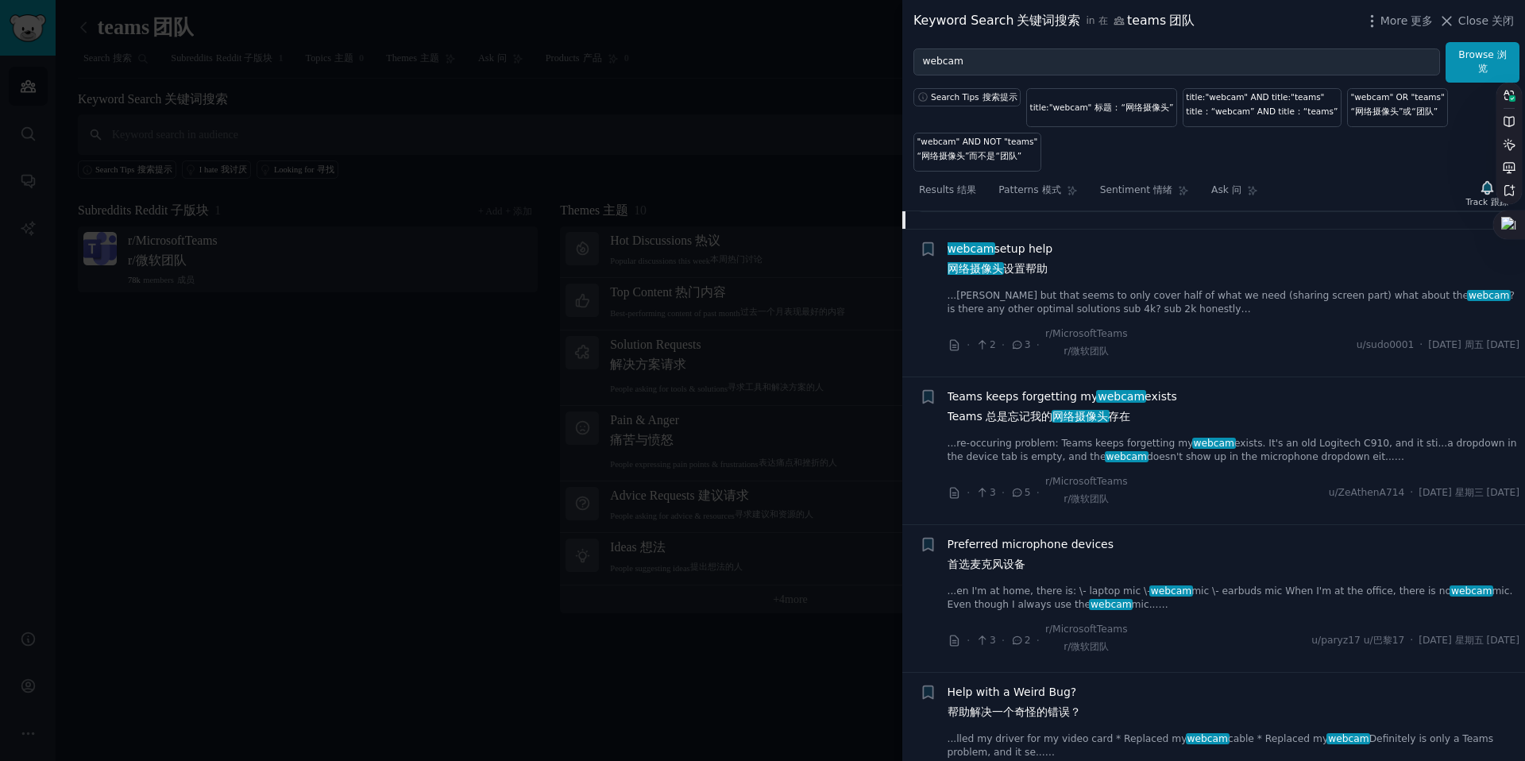
click at [1009, 246] on span "webcam setup help 网络摄像头 设置帮助" at bounding box center [1001, 262] width 106 height 43
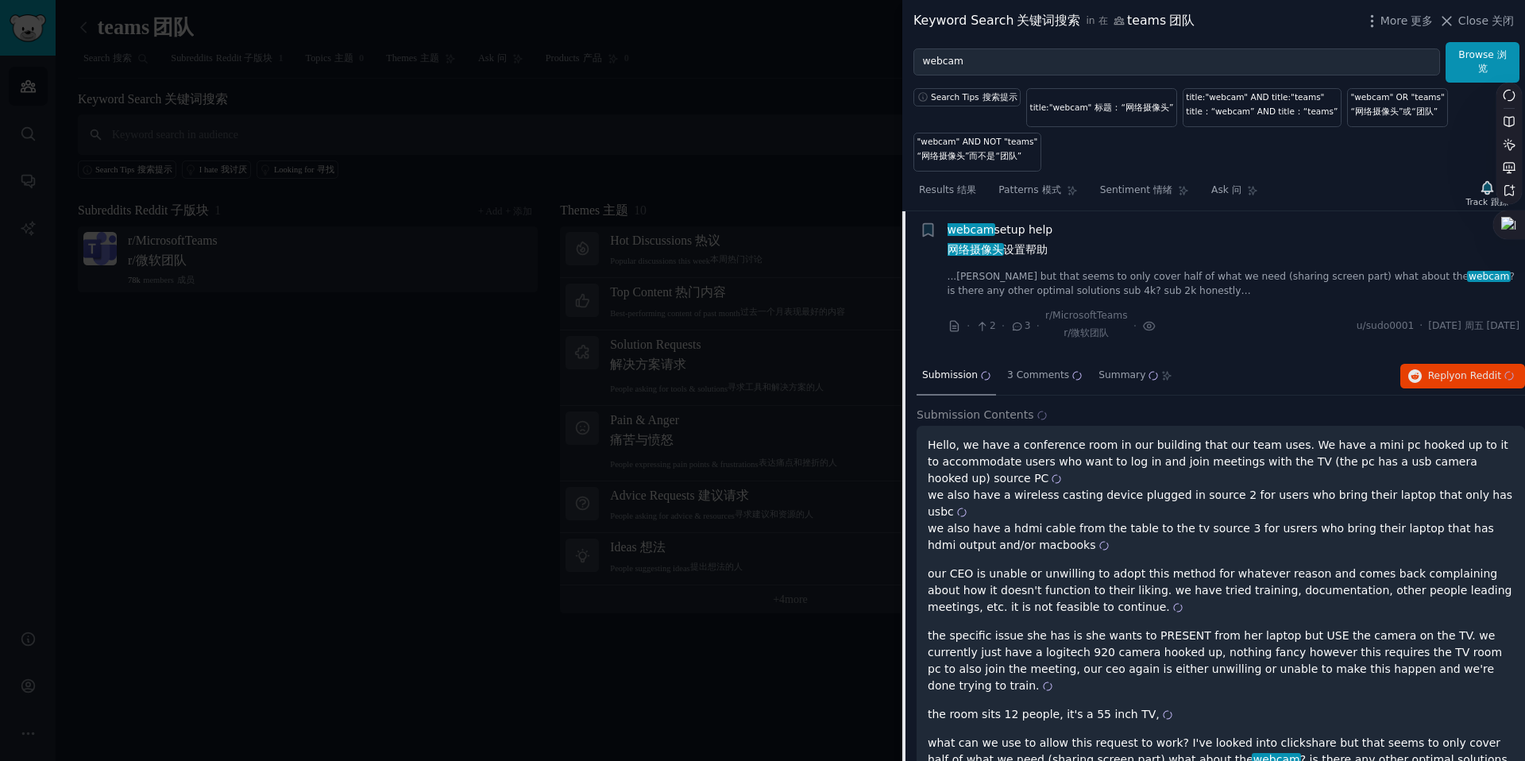
scroll to position [874, 0]
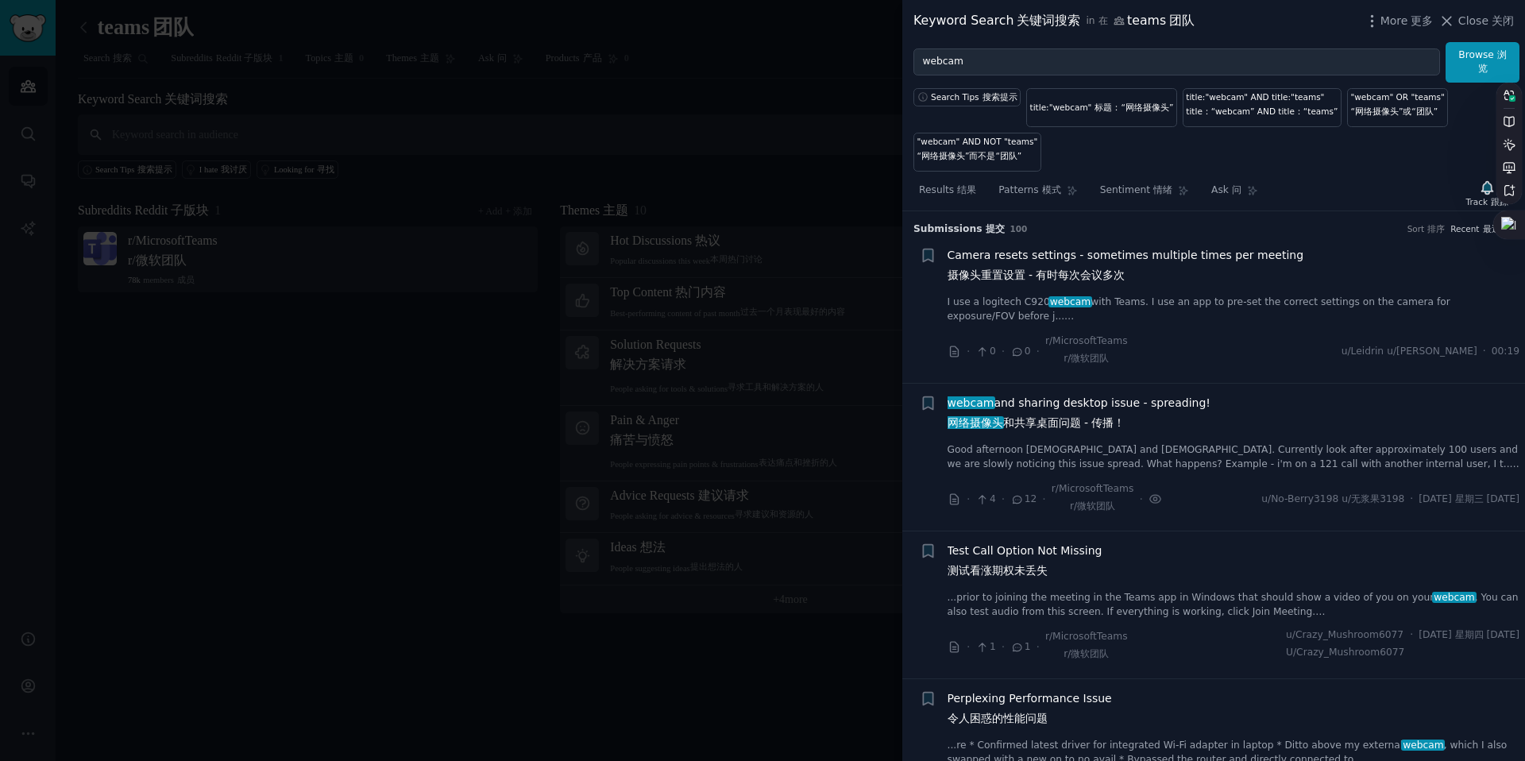
scroll to position [1305, 0]
